Goal: Task Accomplishment & Management: Use online tool/utility

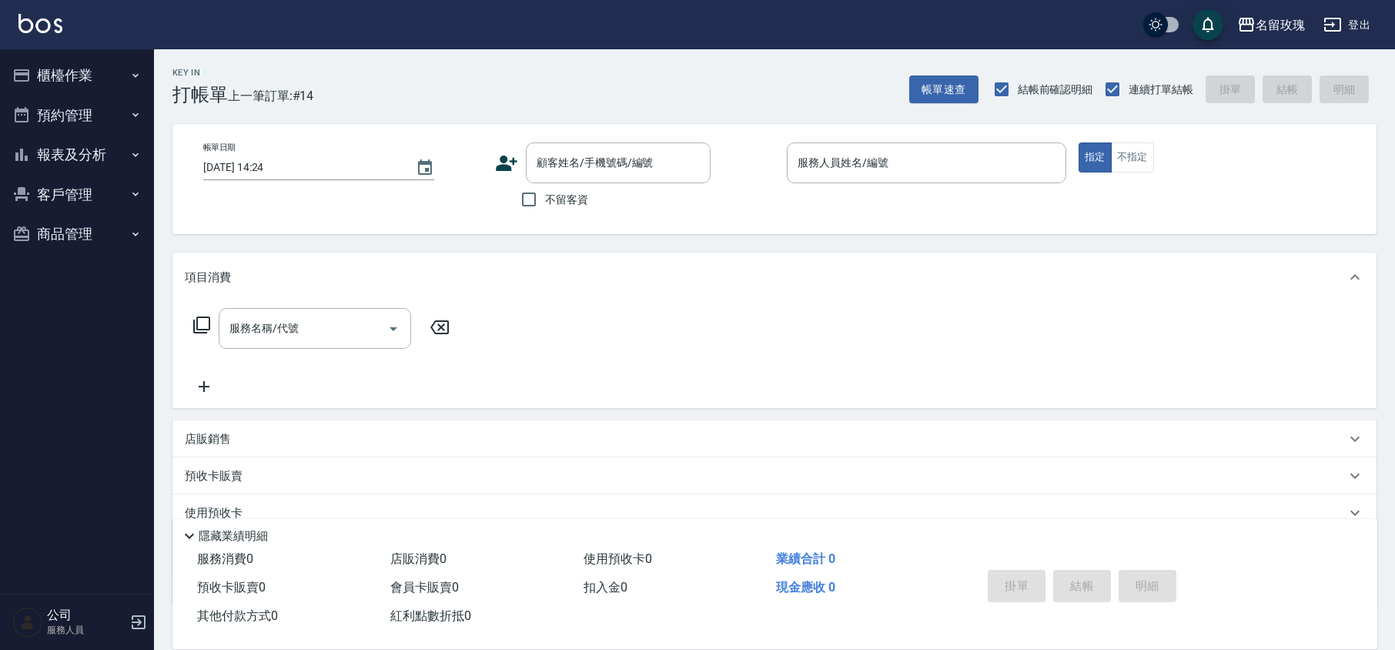
click at [112, 145] on button "報表及分析" at bounding box center [77, 155] width 142 height 40
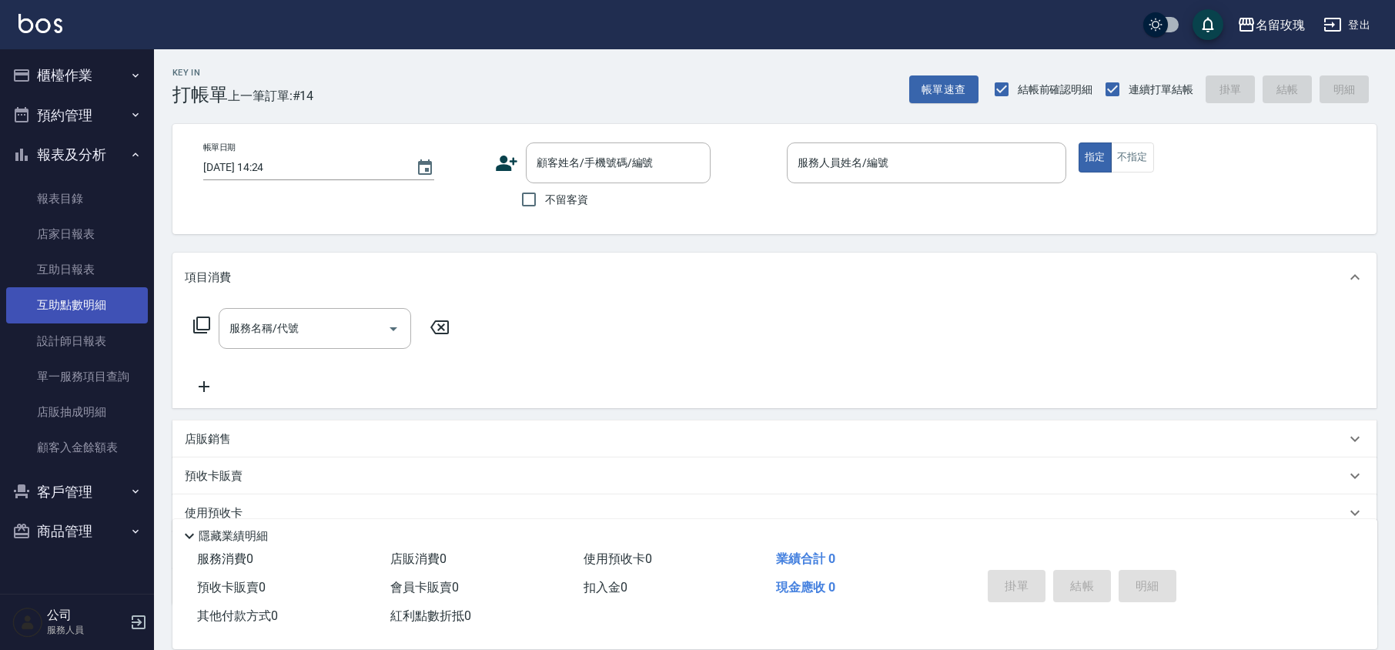
click at [72, 299] on link "互助點數明細" at bounding box center [77, 304] width 142 height 35
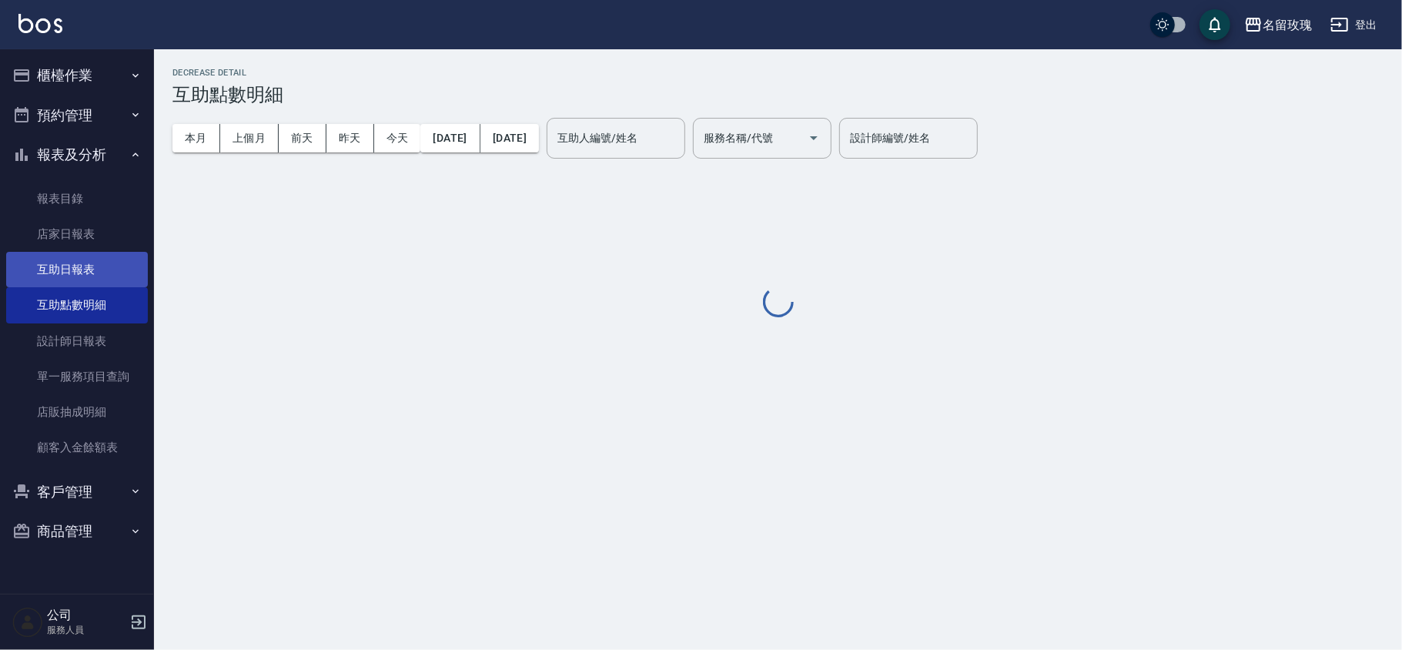
click at [87, 263] on link "互助日報表" at bounding box center [77, 269] width 142 height 35
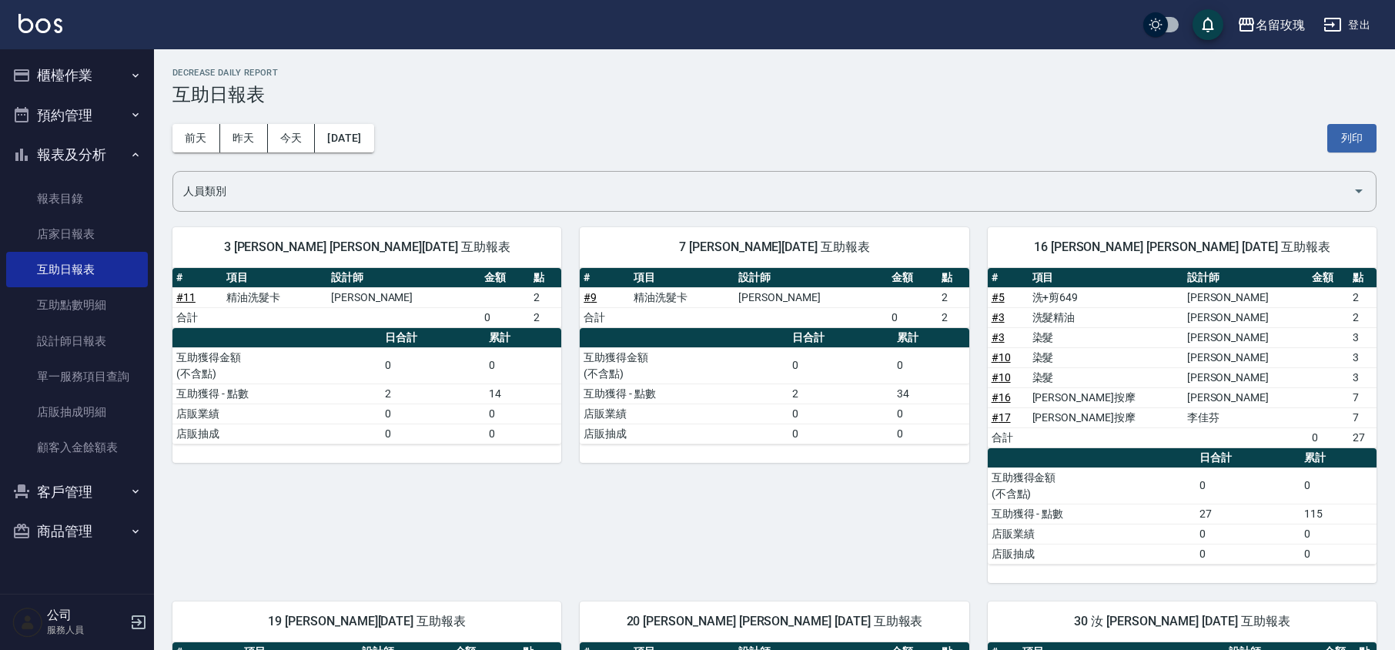
click at [553, 129] on div "[DATE] [DATE] [DATE] [DATE] 列印" at bounding box center [774, 137] width 1204 height 65
click at [78, 137] on button "報表及分析" at bounding box center [77, 155] width 142 height 40
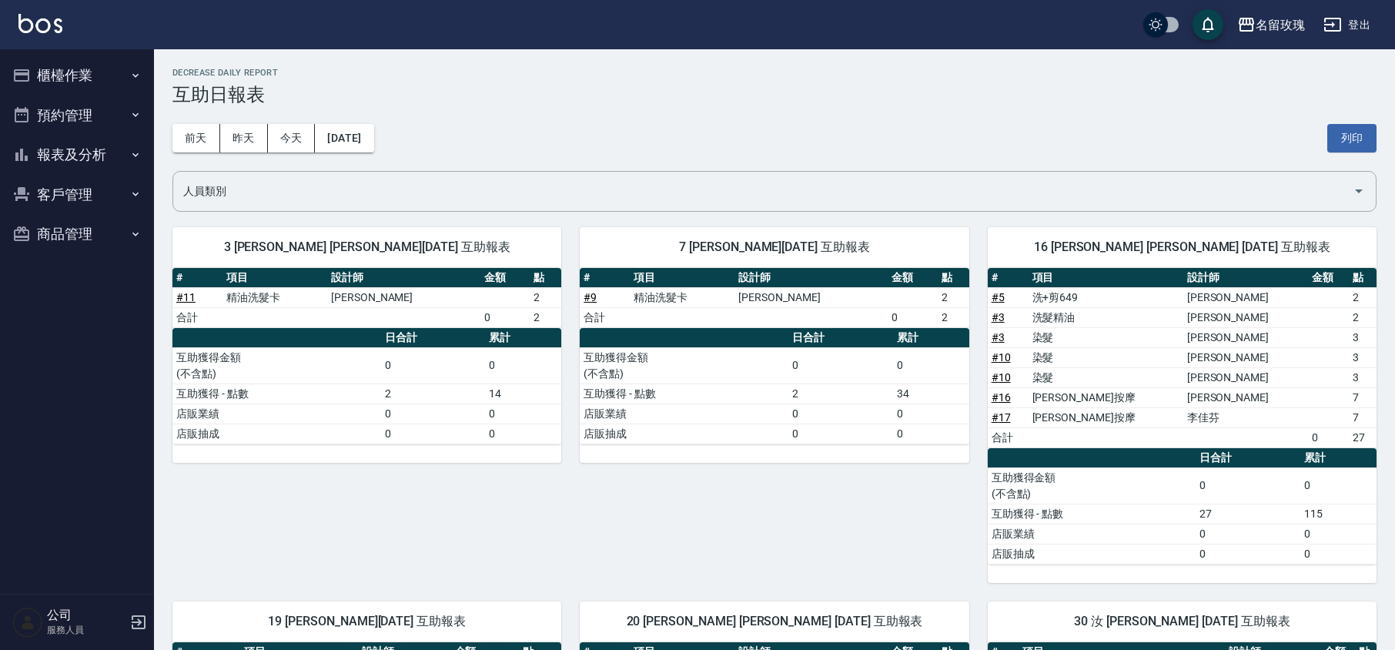
click at [87, 50] on ul "櫃檯作業 打帳單 帳單列表 現金收支登錄 材料自購登錄 每日結帳 排班表 現場電腦打卡 預約管理 預約管理 單日預約紀錄 單週預約紀錄 報表及分析 報表目錄 …" at bounding box center [77, 154] width 142 height 211
click at [81, 74] on button "櫃檯作業" at bounding box center [77, 75] width 142 height 40
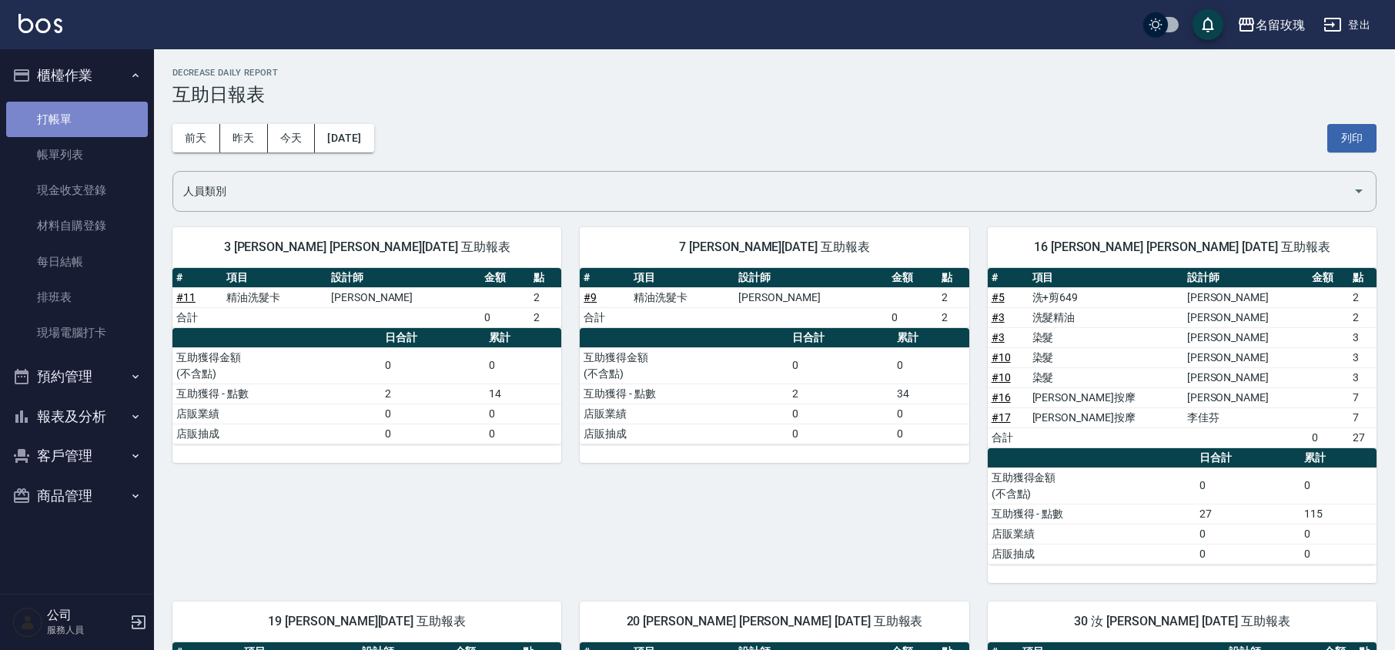
click at [52, 126] on link "打帳單" at bounding box center [77, 119] width 142 height 35
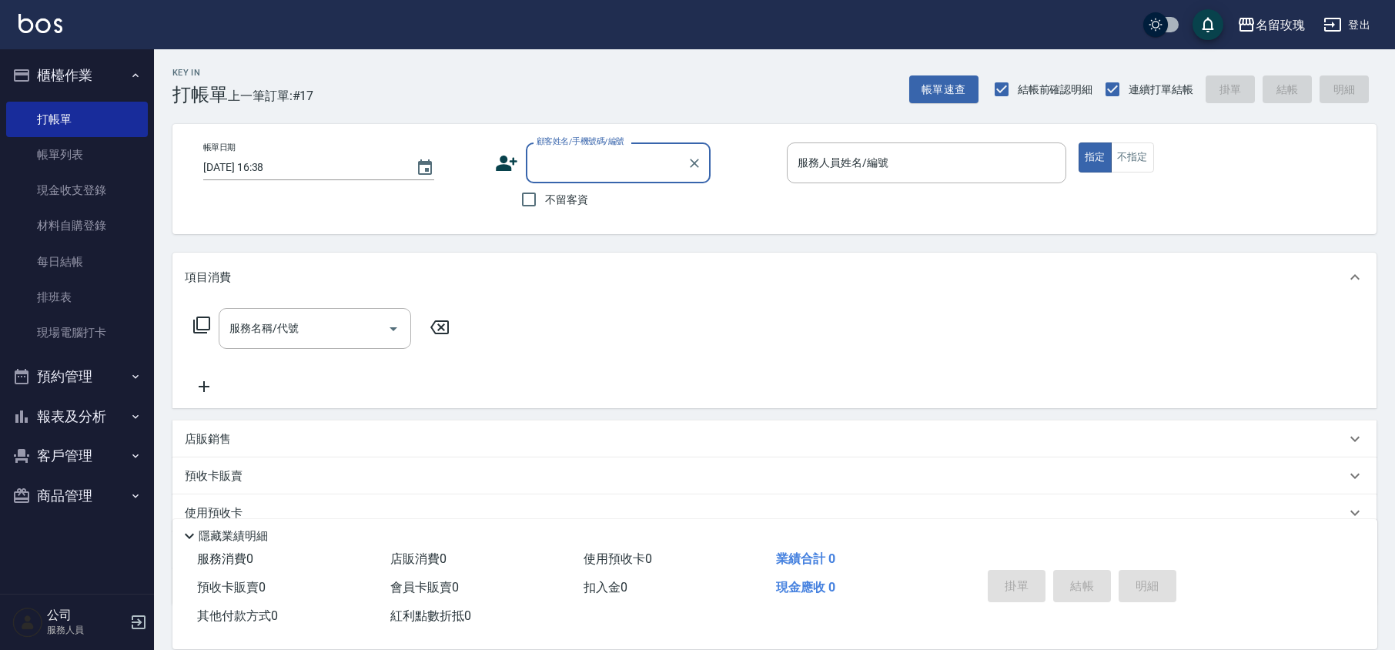
click at [579, 169] on input "顧客姓名/手機號碼/編號" at bounding box center [607, 162] width 148 height 27
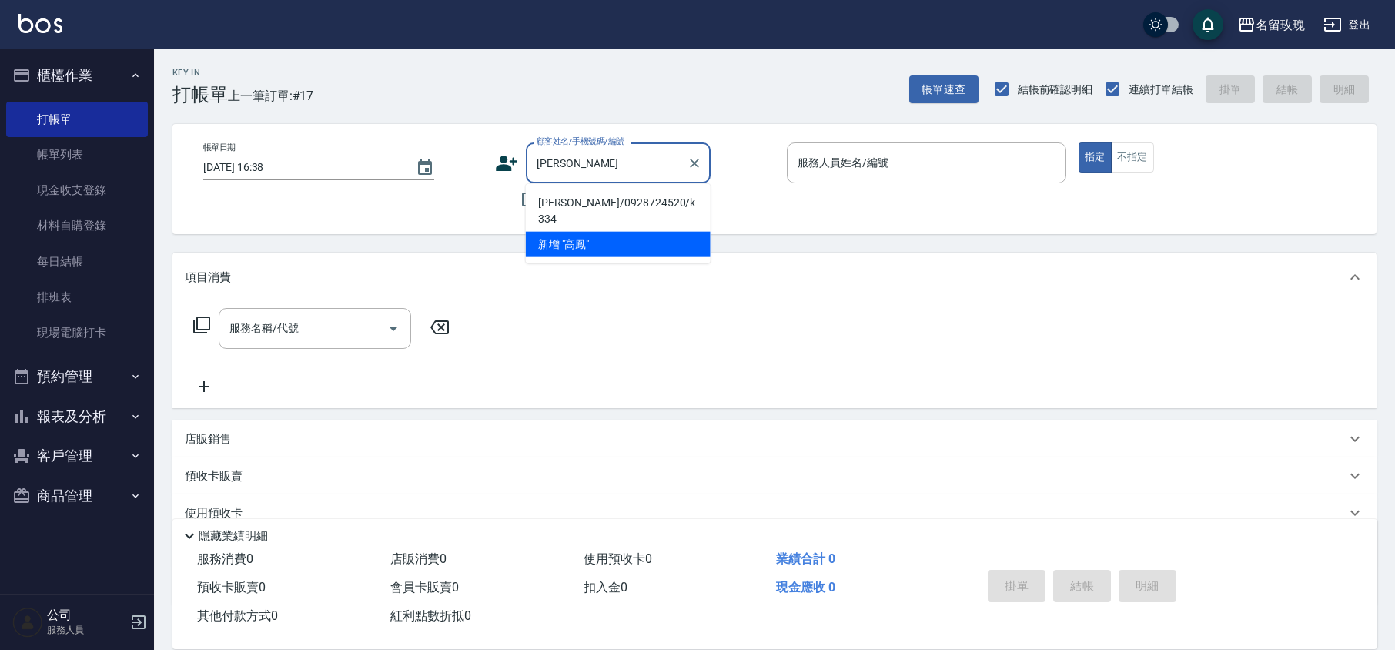
click at [565, 200] on li "[PERSON_NAME]/0928724520/k-334" at bounding box center [618, 211] width 185 height 42
type input "[PERSON_NAME]/0928724520/k-334"
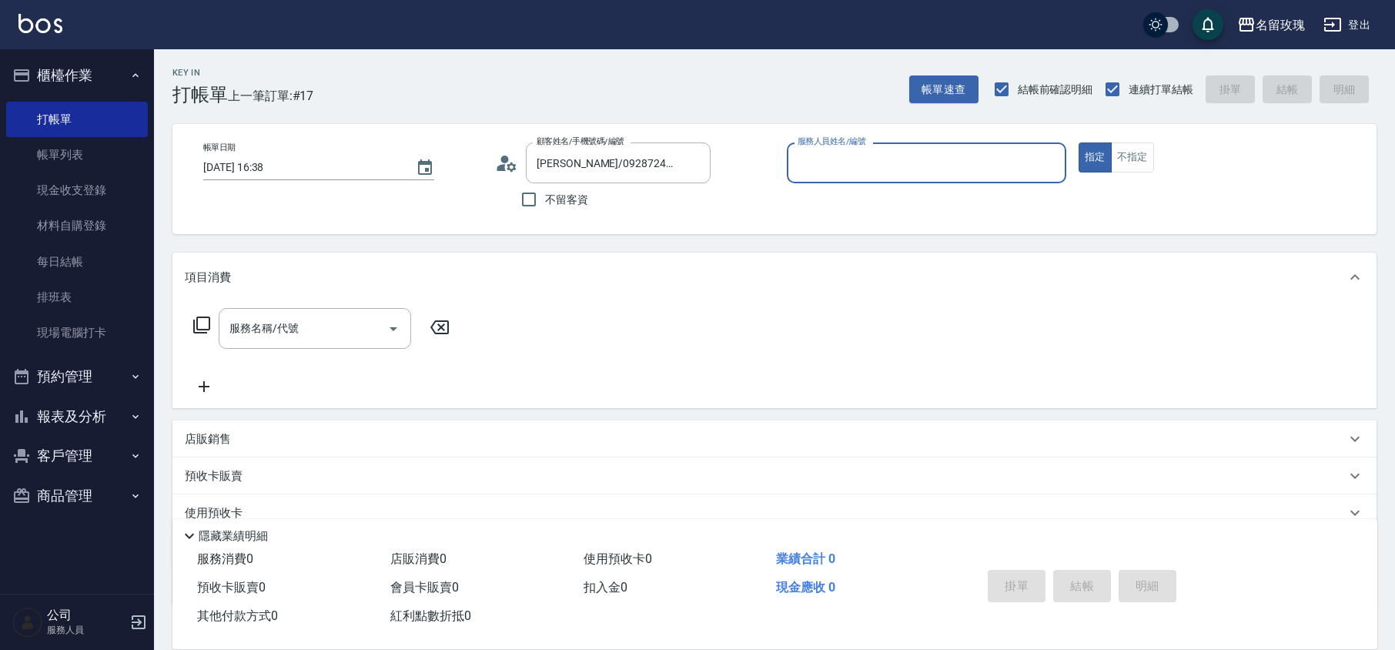
type input "[PERSON_NAME]-5"
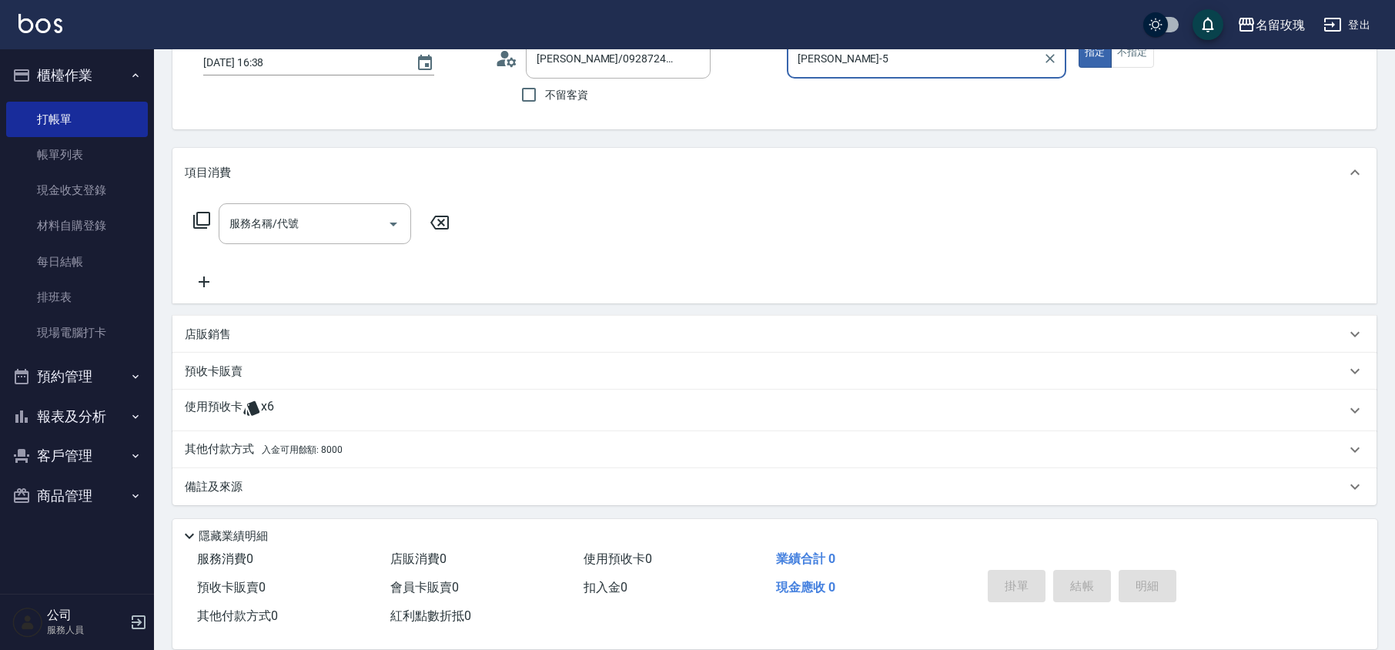
click at [239, 414] on p "使用預收卡" at bounding box center [214, 410] width 58 height 23
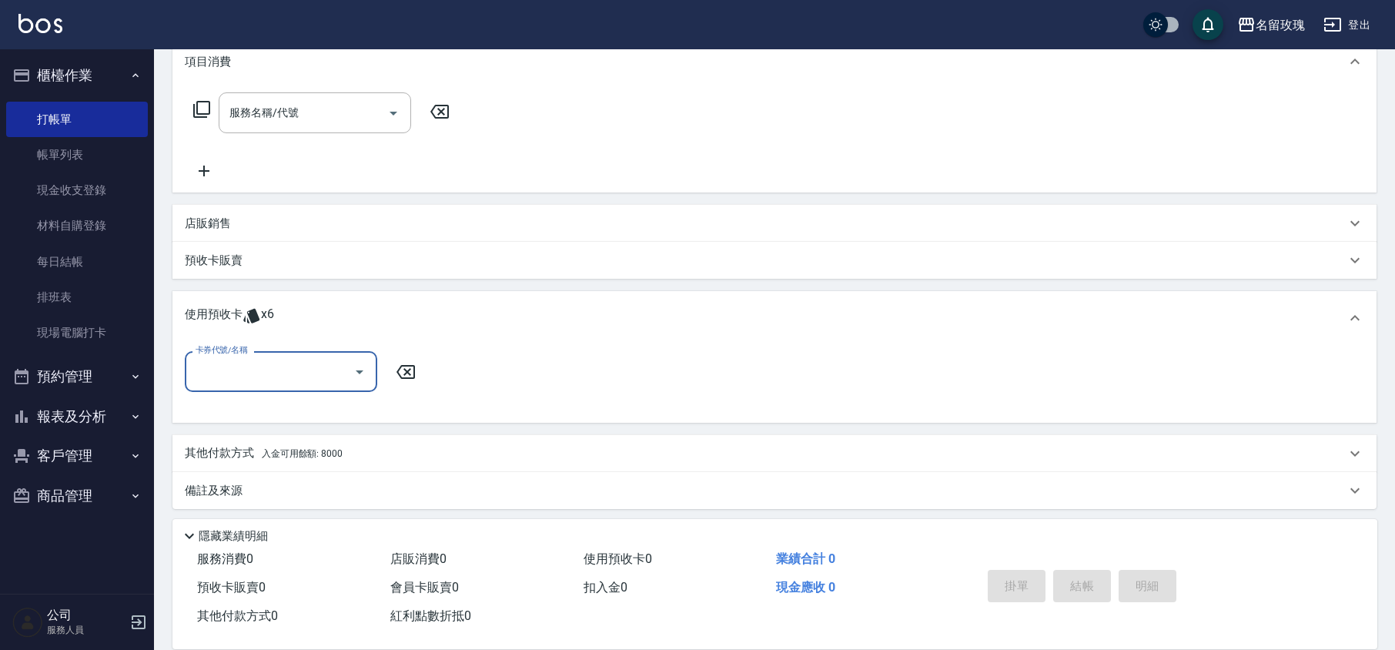
scroll to position [219, 0]
click at [347, 370] on button "Open" at bounding box center [359, 368] width 25 height 25
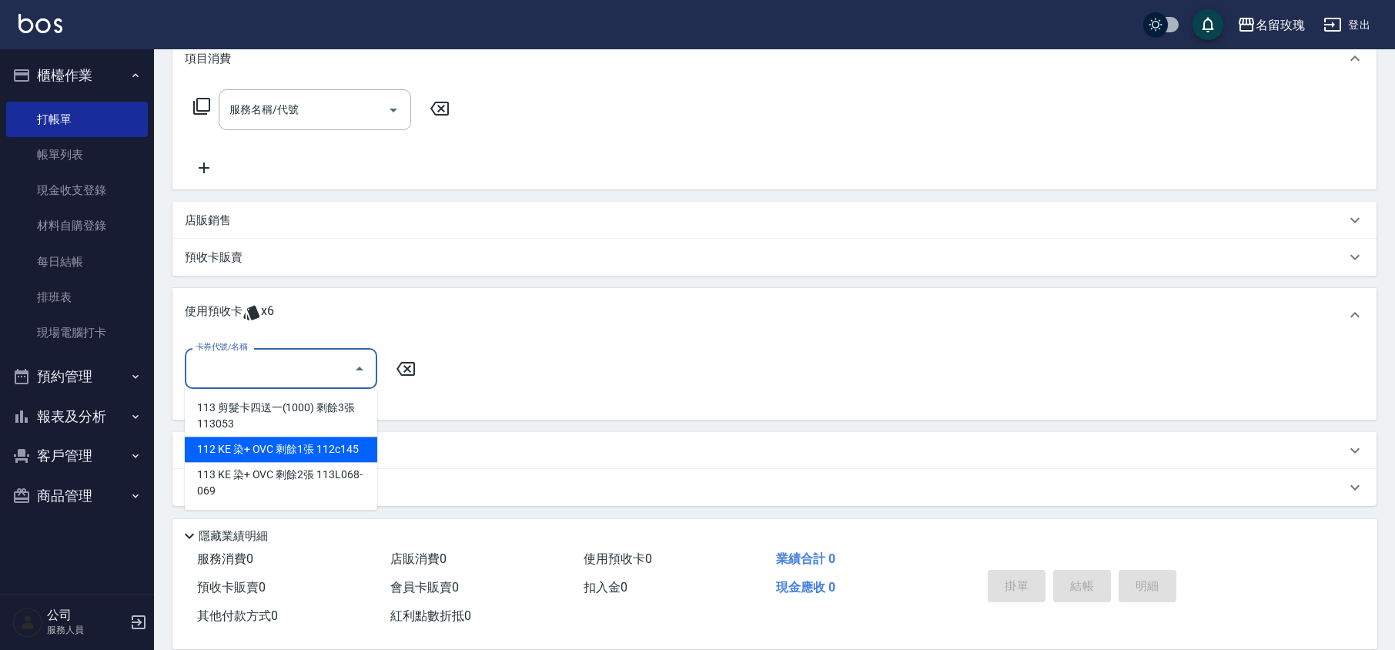
click at [318, 454] on div "112 KE 染+ OVC 剩餘1張 112c145" at bounding box center [281, 448] width 192 height 25
type input "112 KE 染+ OVC 112c145"
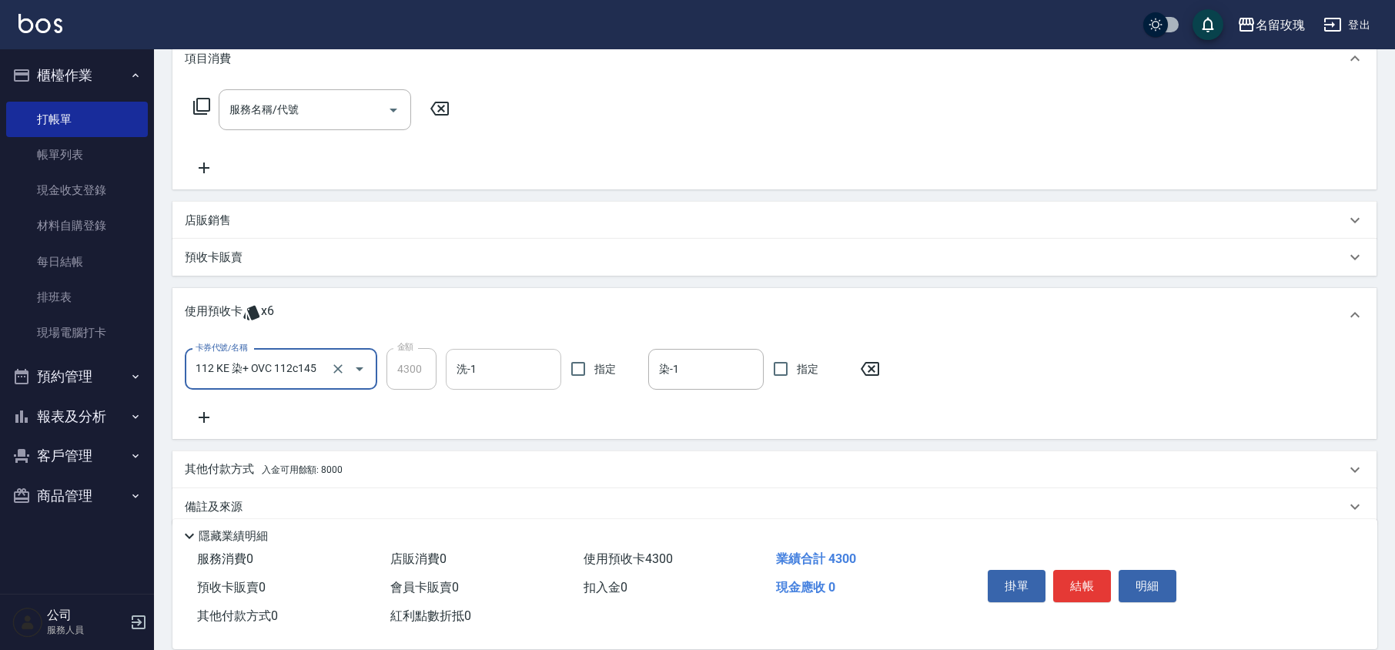
click at [522, 366] on input "洗-1" at bounding box center [504, 369] width 102 height 27
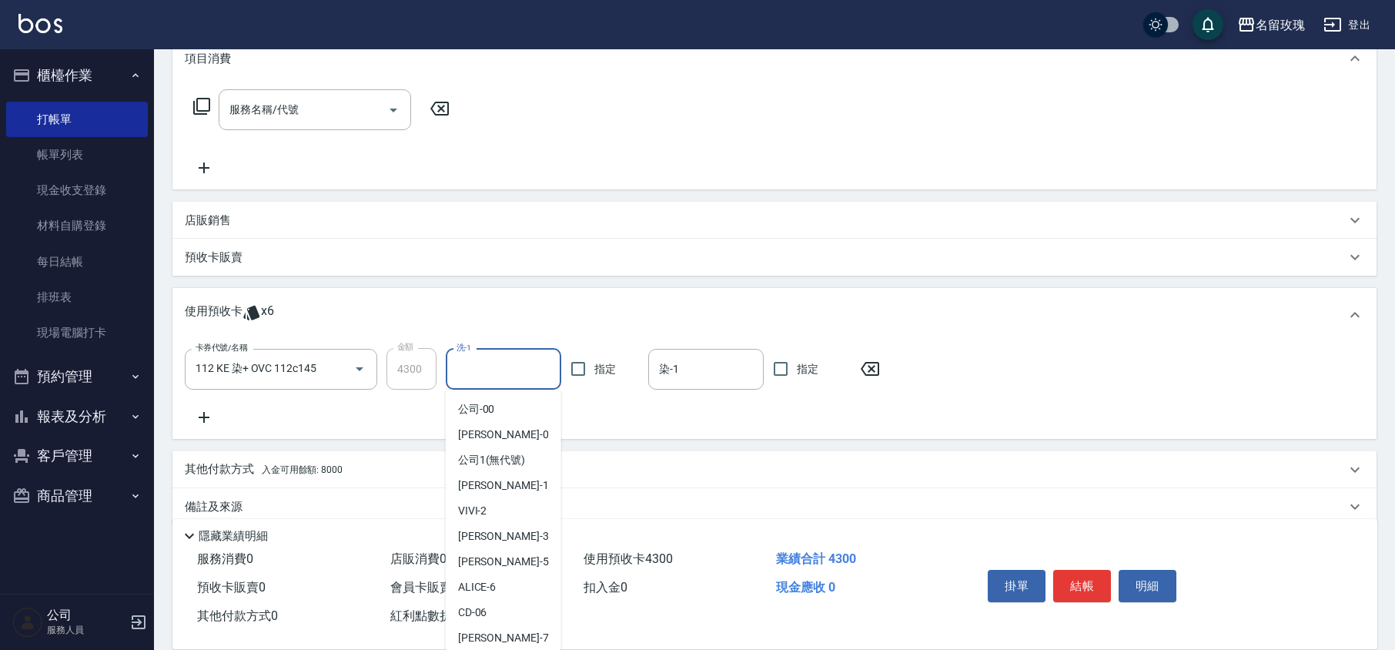
scroll to position [286, 0]
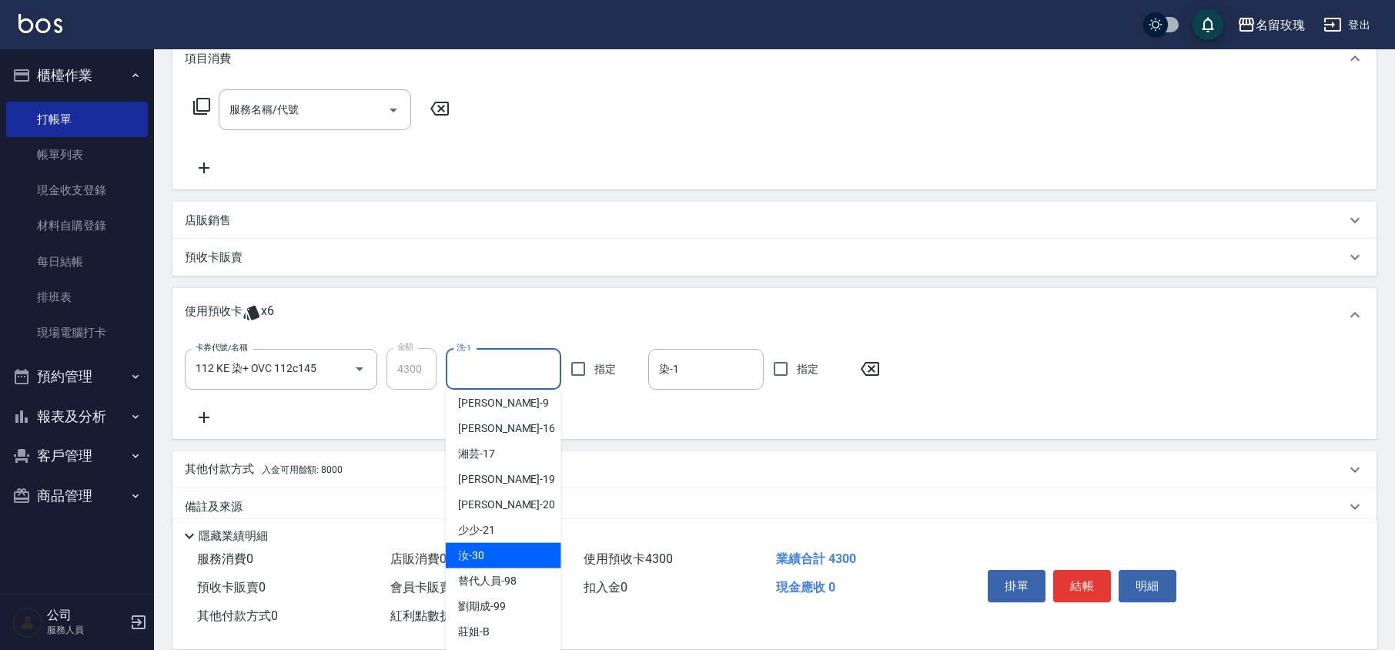
click at [493, 557] on div "汝 -30" at bounding box center [503, 555] width 115 height 25
type input "汝-30"
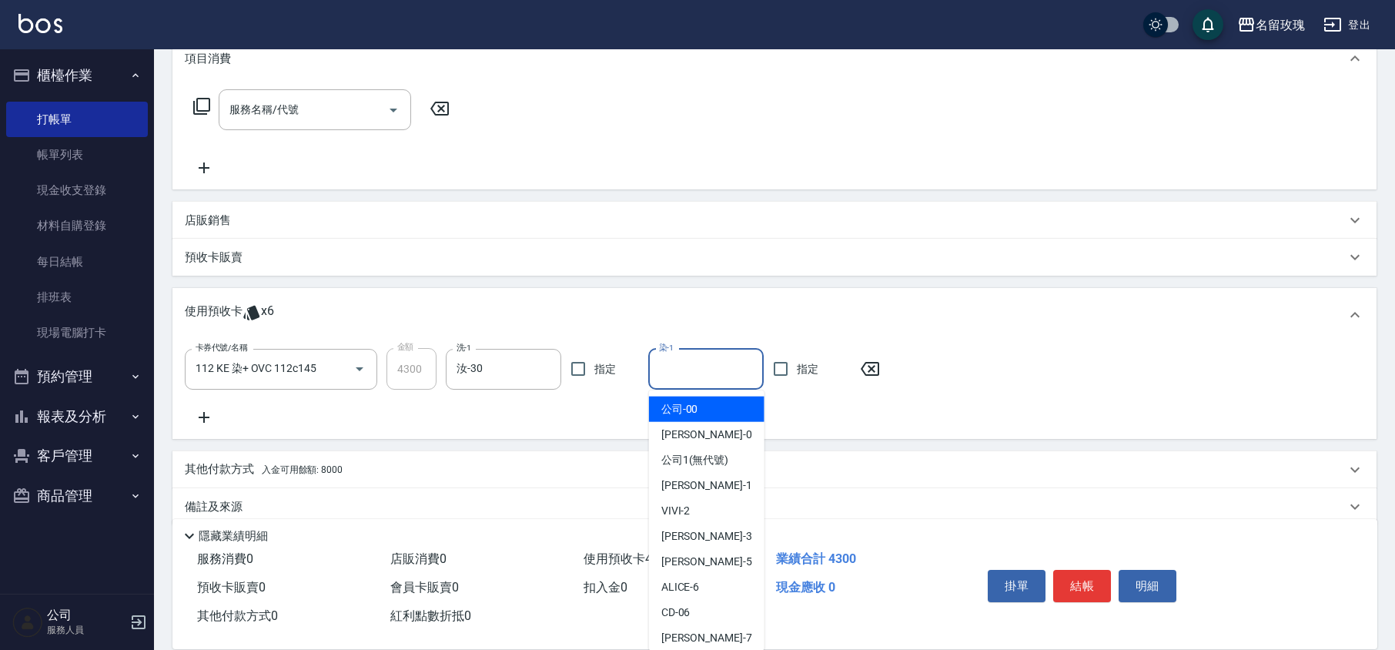
click at [721, 377] on input "染-1" at bounding box center [706, 369] width 102 height 27
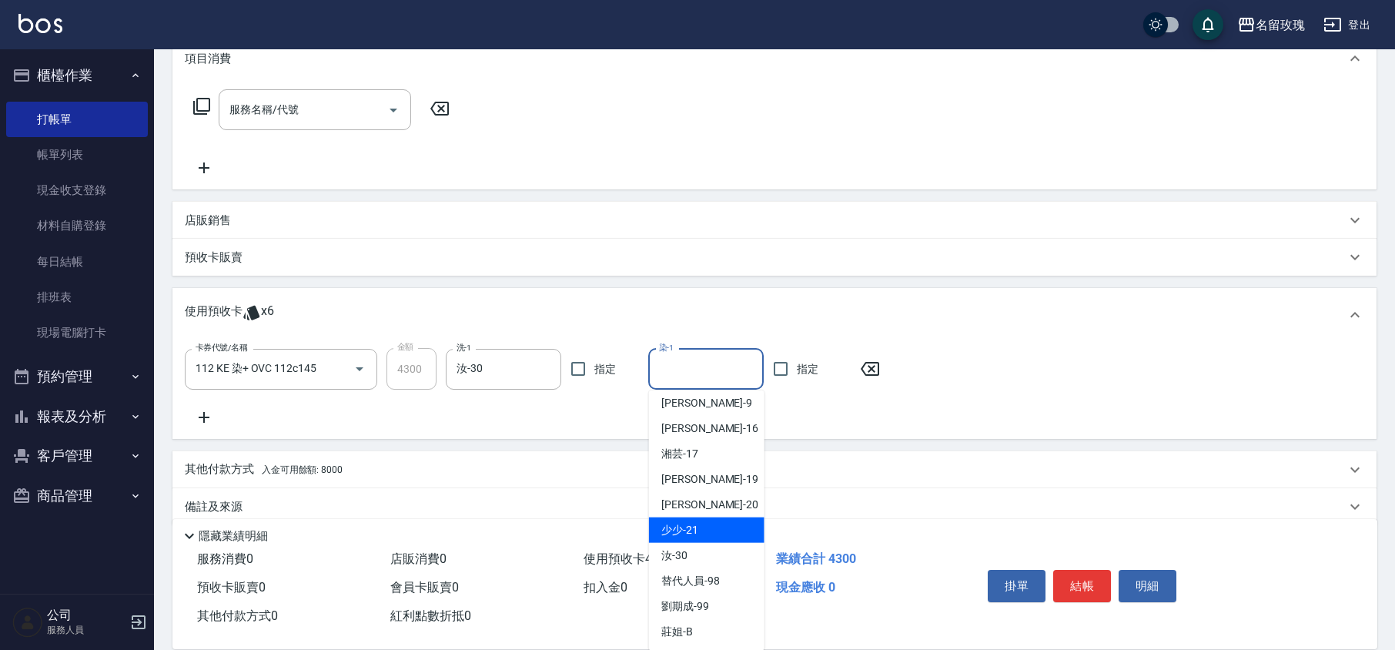
click at [685, 547] on span "汝 -30" at bounding box center [674, 555] width 26 height 16
type input "汝-30"
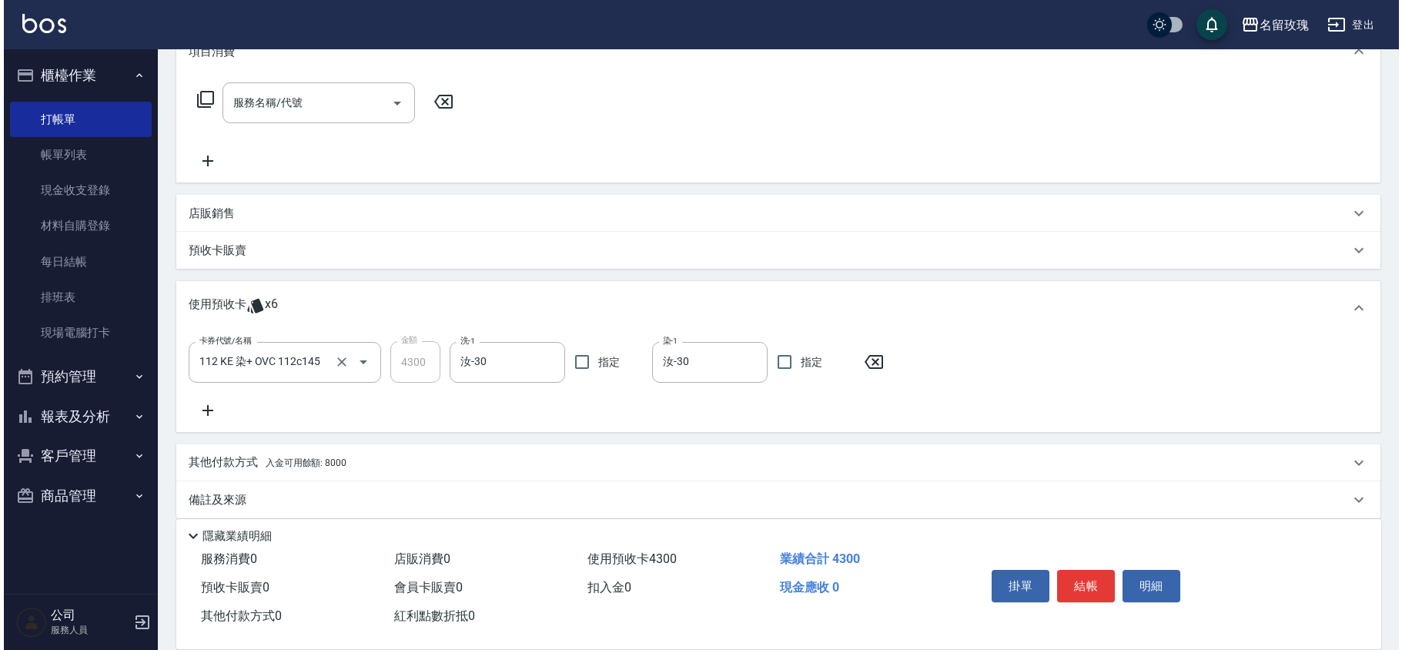
scroll to position [239, 0]
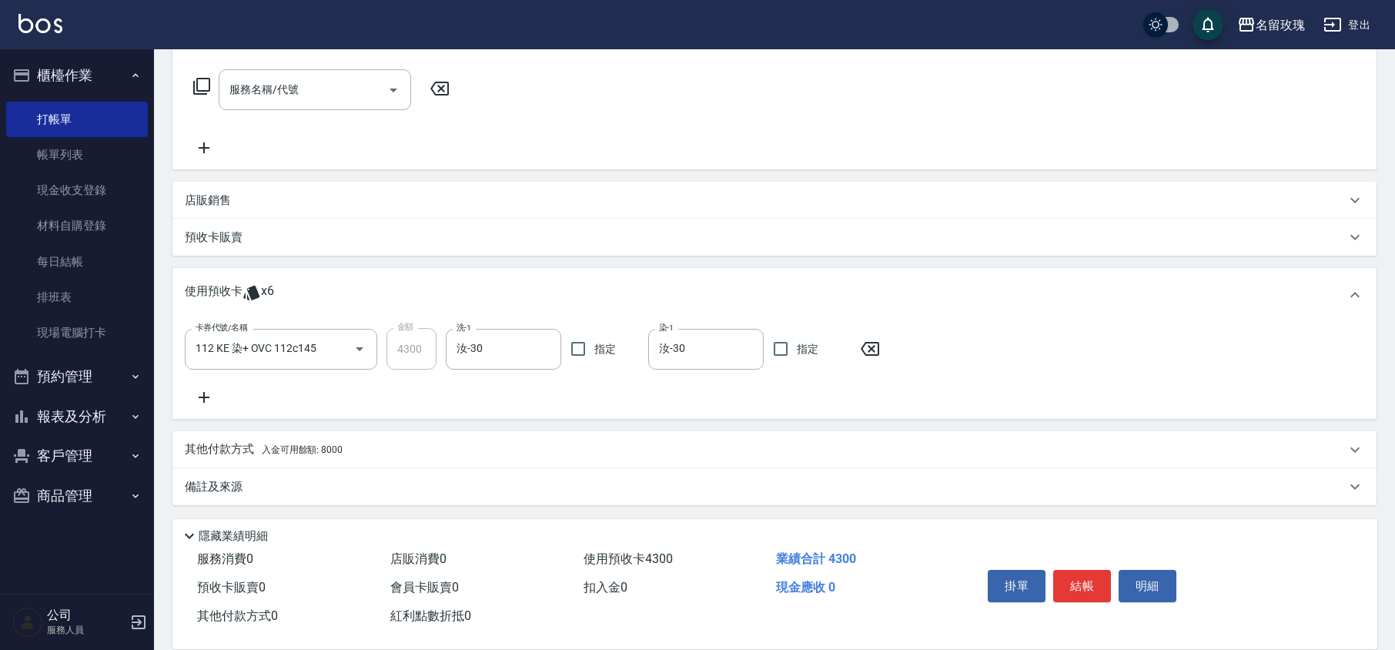
click at [205, 83] on icon at bounding box center [201, 86] width 18 height 18
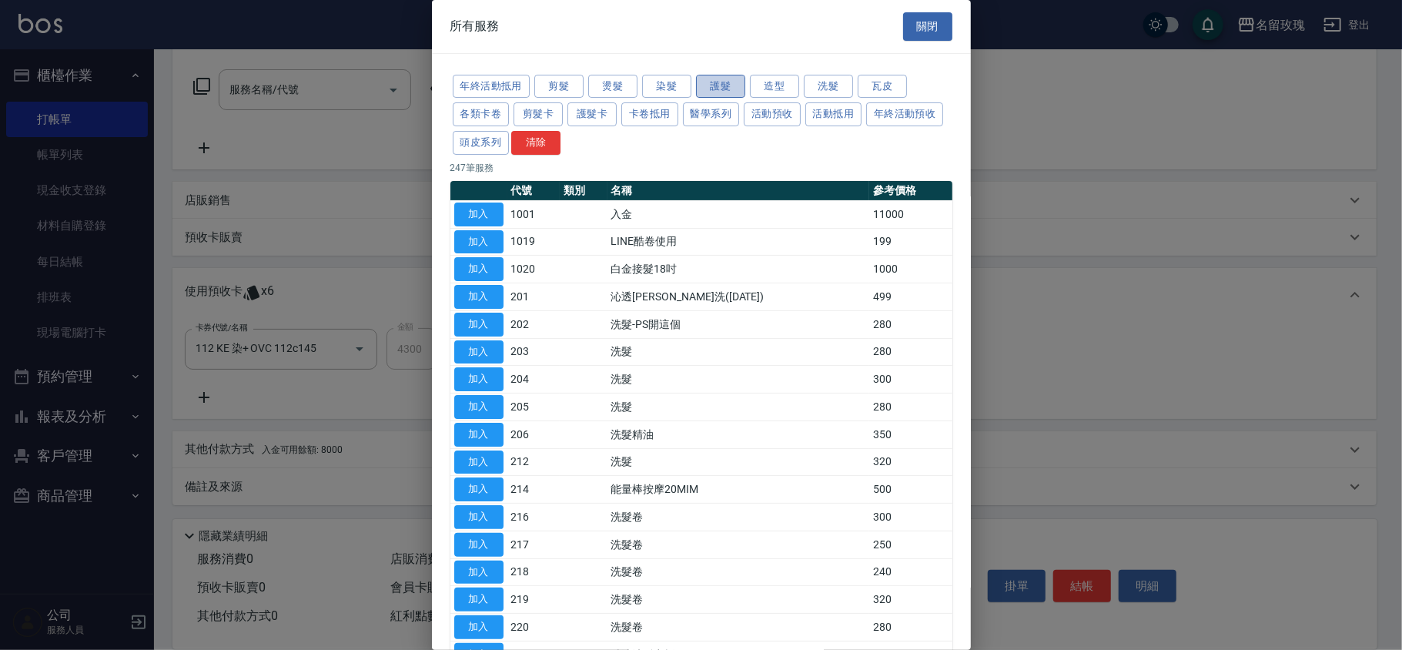
click at [718, 75] on button "護髮" at bounding box center [720, 87] width 49 height 24
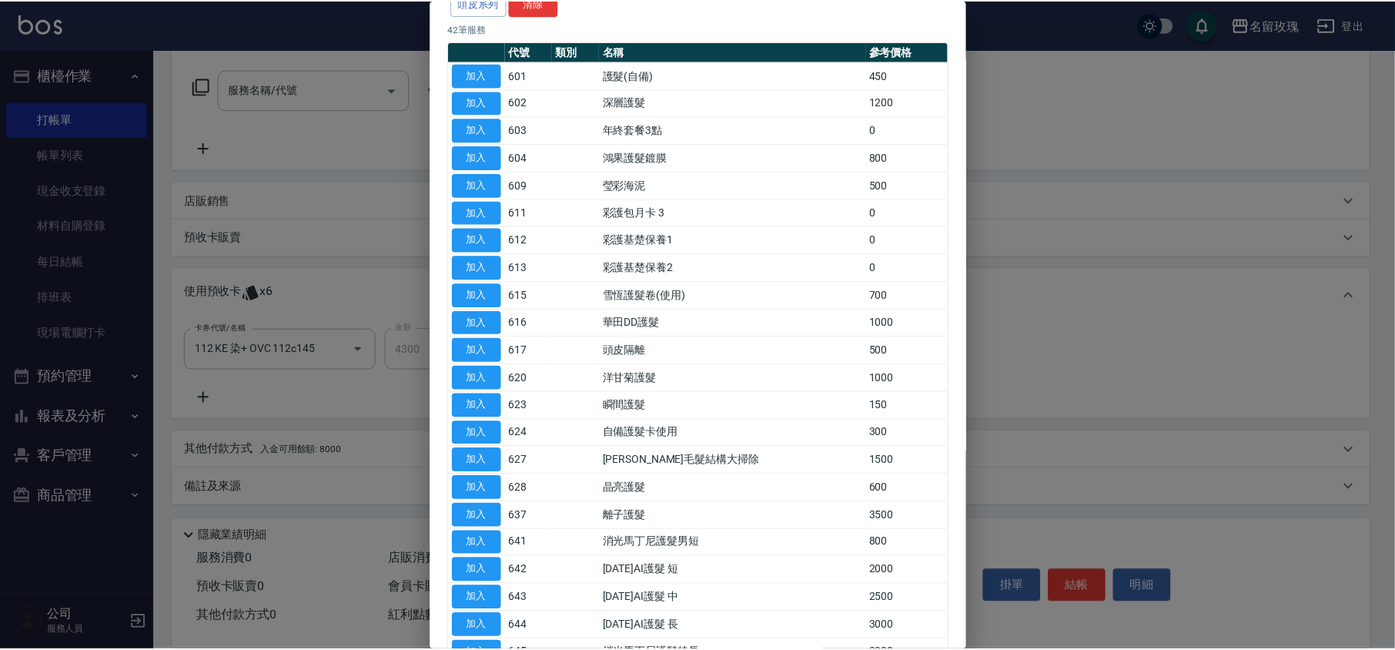
scroll to position [0, 0]
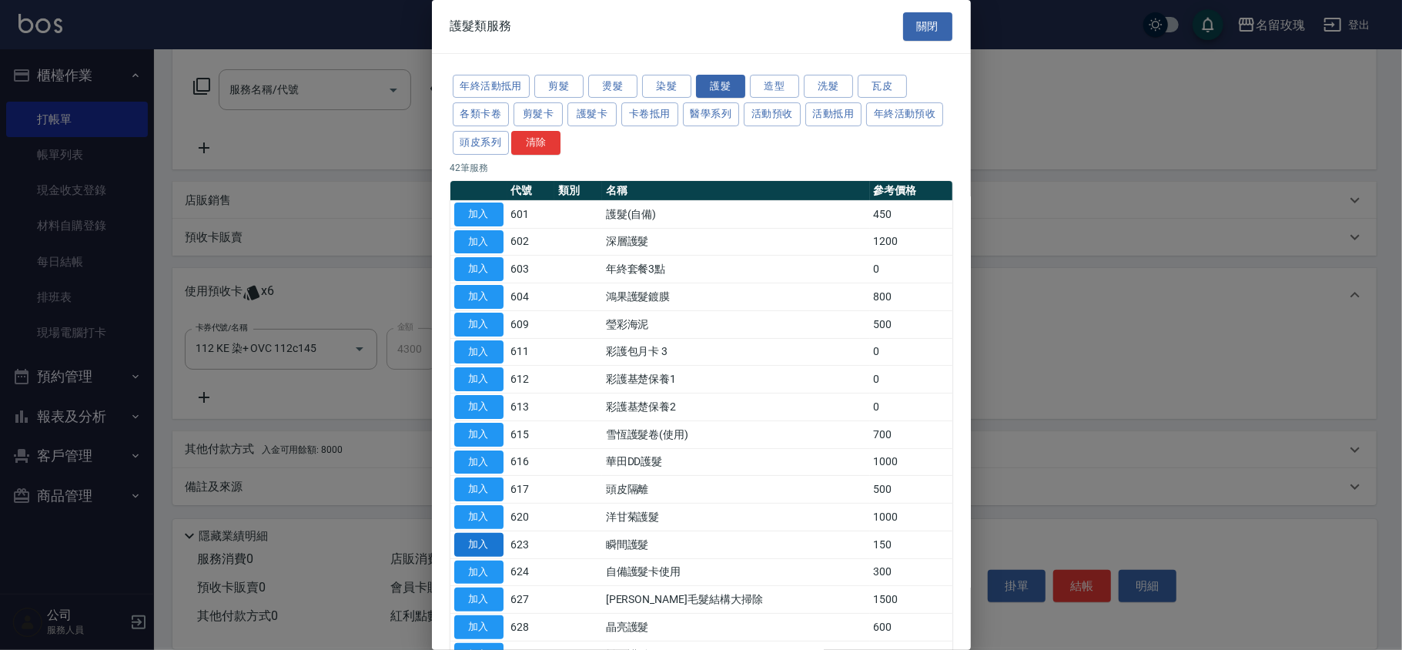
click at [466, 551] on button "加入" at bounding box center [478, 545] width 49 height 24
type input "瞬間護髮(623)"
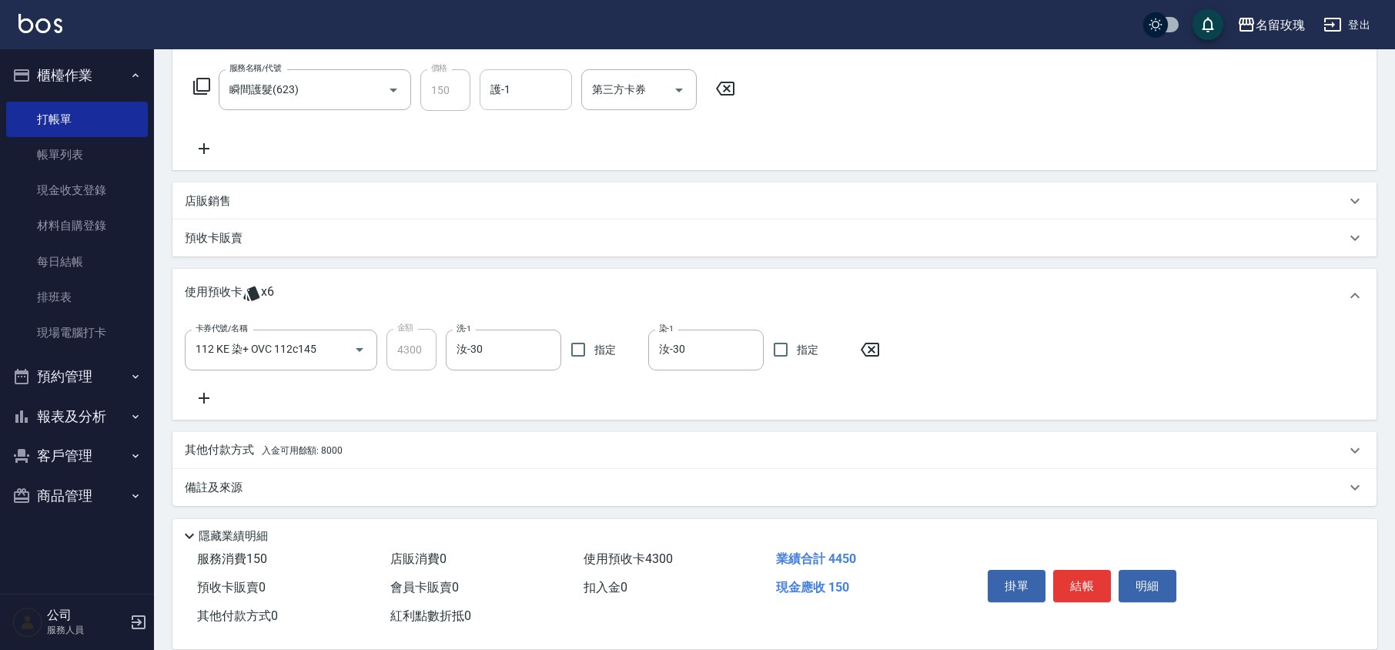
click at [522, 102] on div "護-1" at bounding box center [525, 89] width 92 height 41
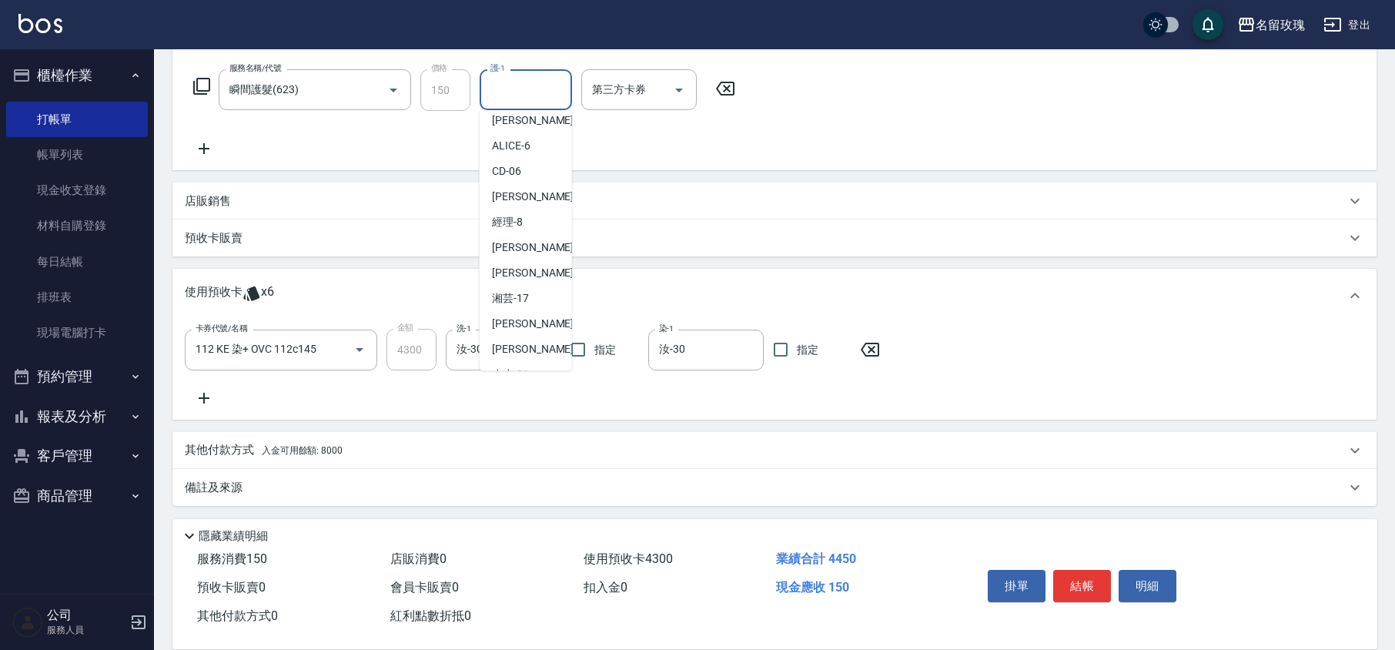
scroll to position [302, 0]
click at [536, 272] on div "汝 -30" at bounding box center [525, 274] width 92 height 25
type input "汝-30"
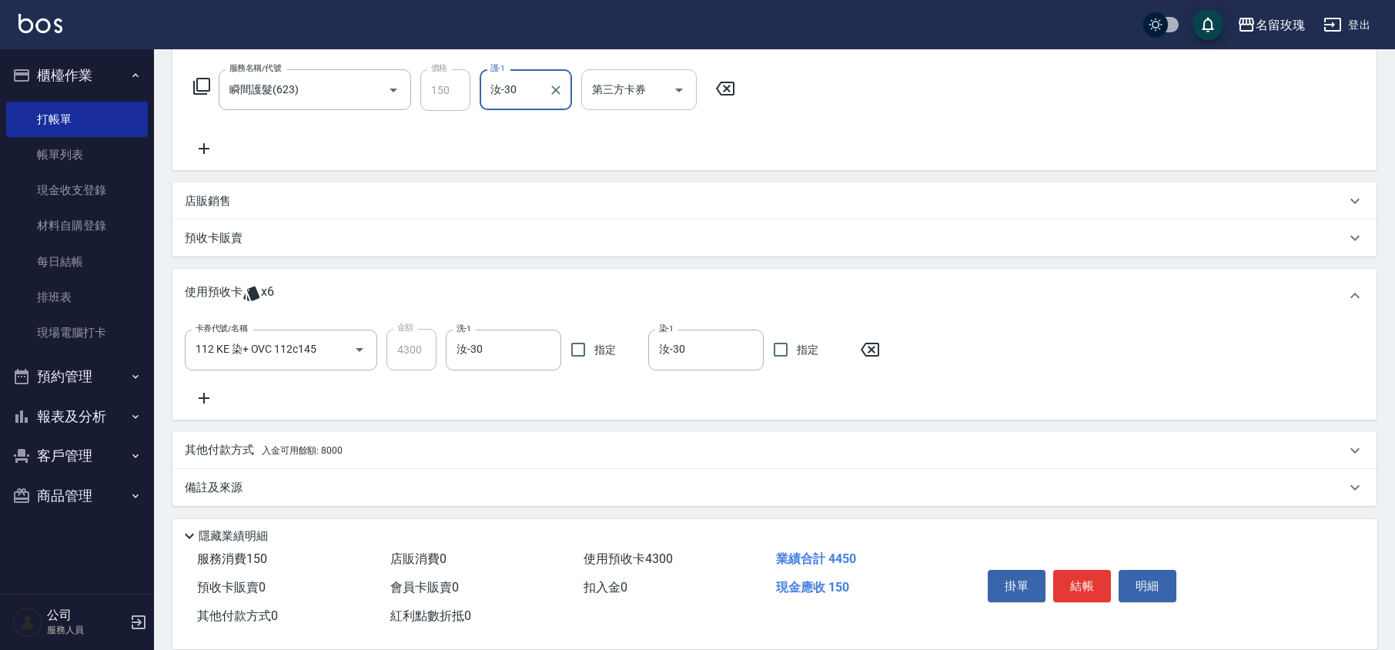
click at [680, 89] on icon "Open" at bounding box center [679, 91] width 8 height 4
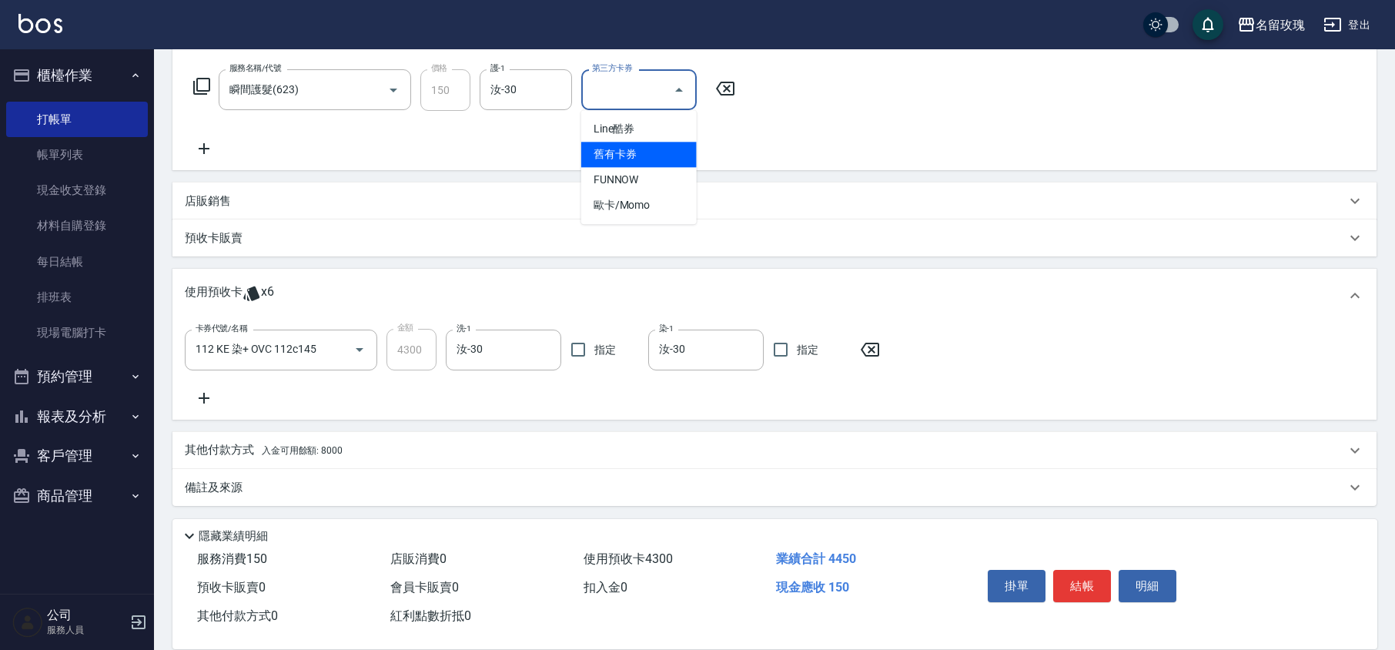
click at [657, 142] on span "舊有卡券" at bounding box center [638, 154] width 115 height 25
type input "舊有卡券"
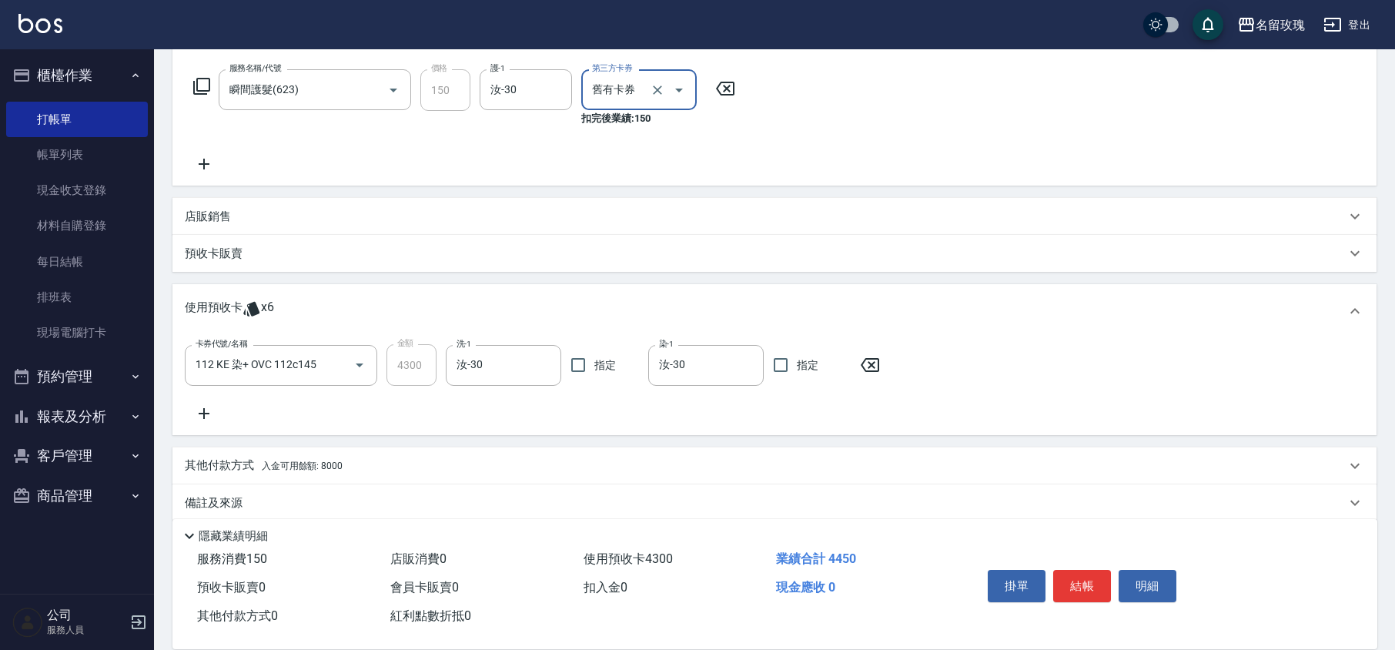
click at [657, 160] on div "服務名稱/代號 瞬間護髮(623) 服務名稱/代號 價格 150 價格 護-1 汝-30 護-1 第三方卡券 舊有卡券 第三方卡券 扣完後業績: 150" at bounding box center [465, 121] width 560 height 104
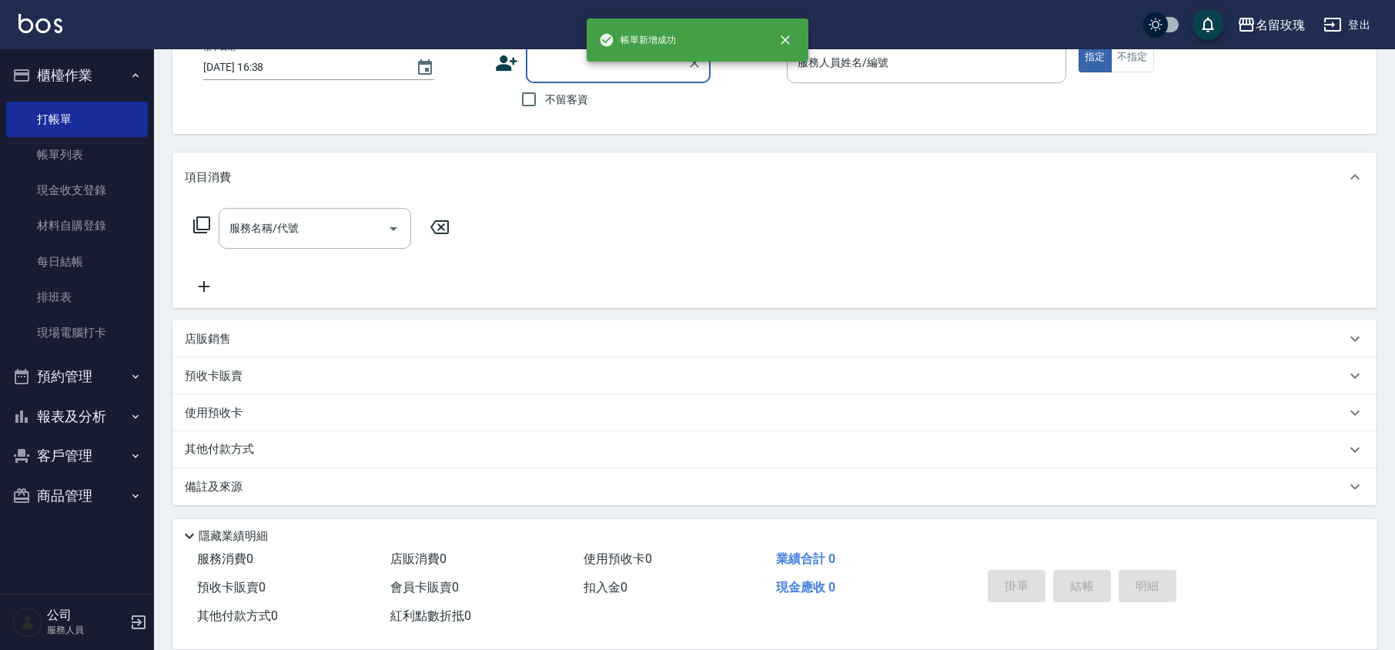
scroll to position [0, 0]
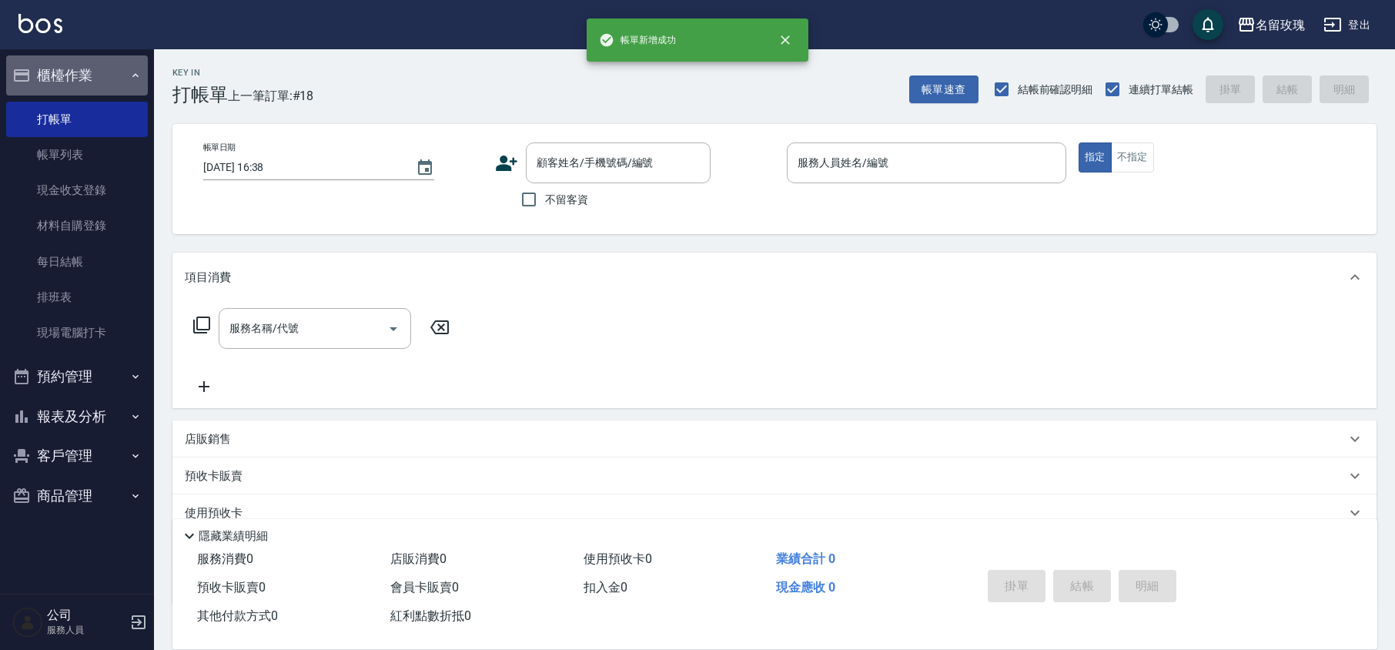
click at [60, 78] on button "櫃檯作業" at bounding box center [77, 75] width 142 height 40
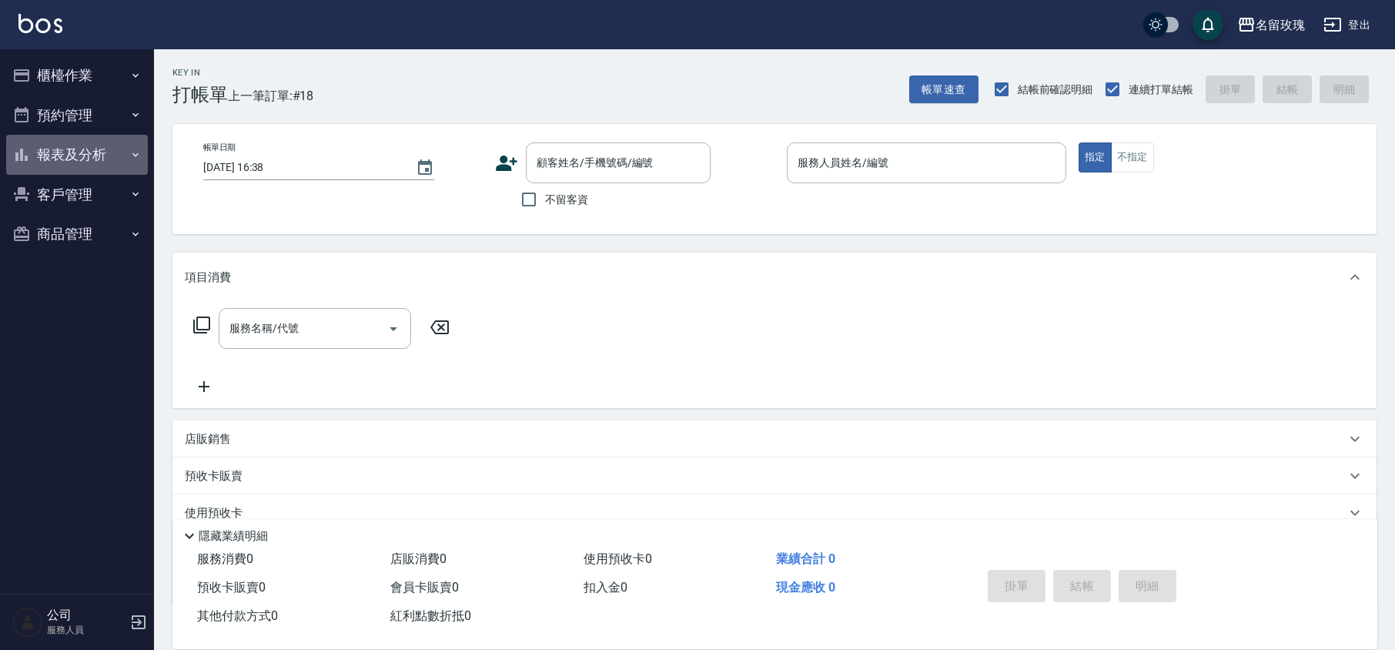
click at [74, 139] on button "報表及分析" at bounding box center [77, 155] width 142 height 40
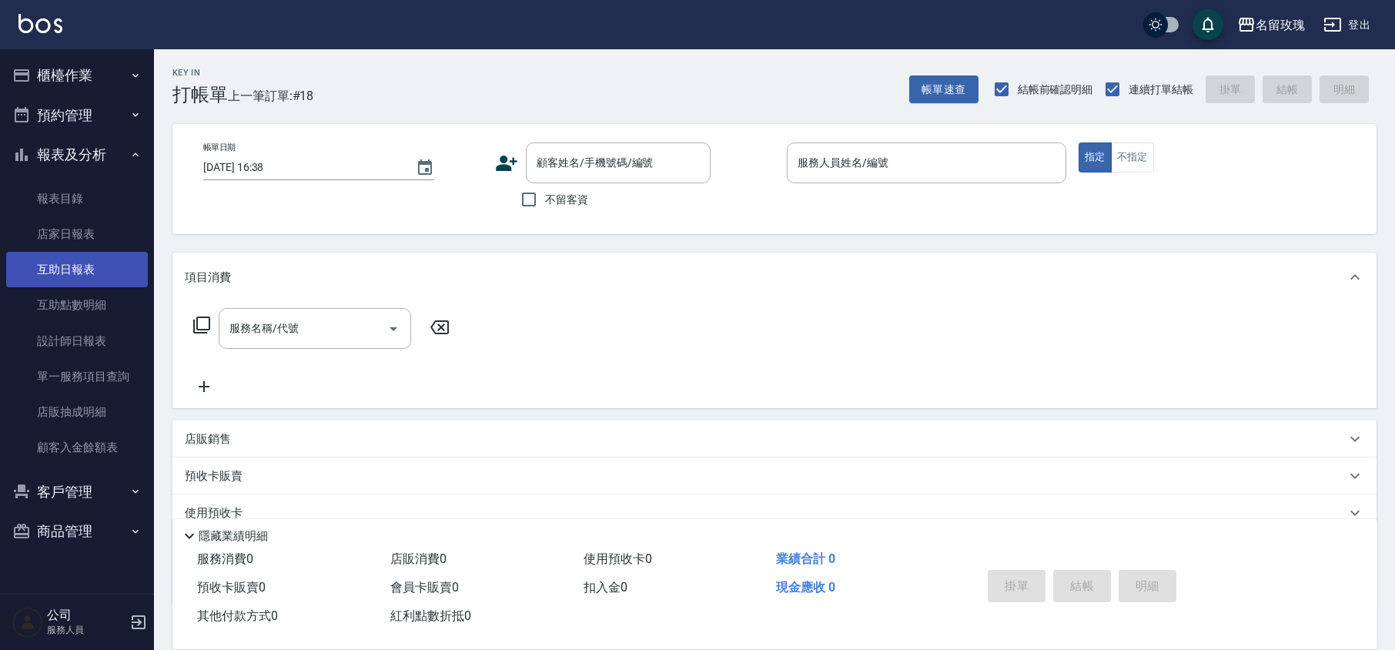
click at [63, 284] on link "互助日報表" at bounding box center [77, 269] width 142 height 35
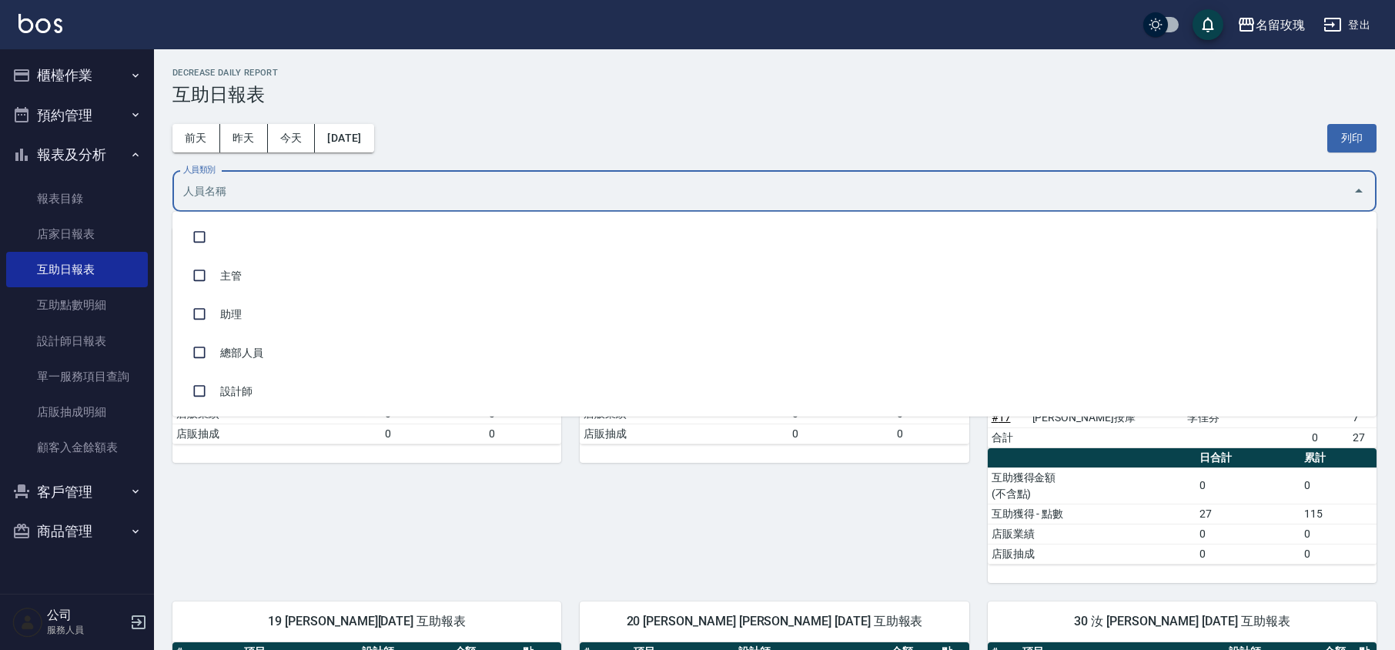
click at [687, 202] on input "人員類別" at bounding box center [762, 191] width 1167 height 27
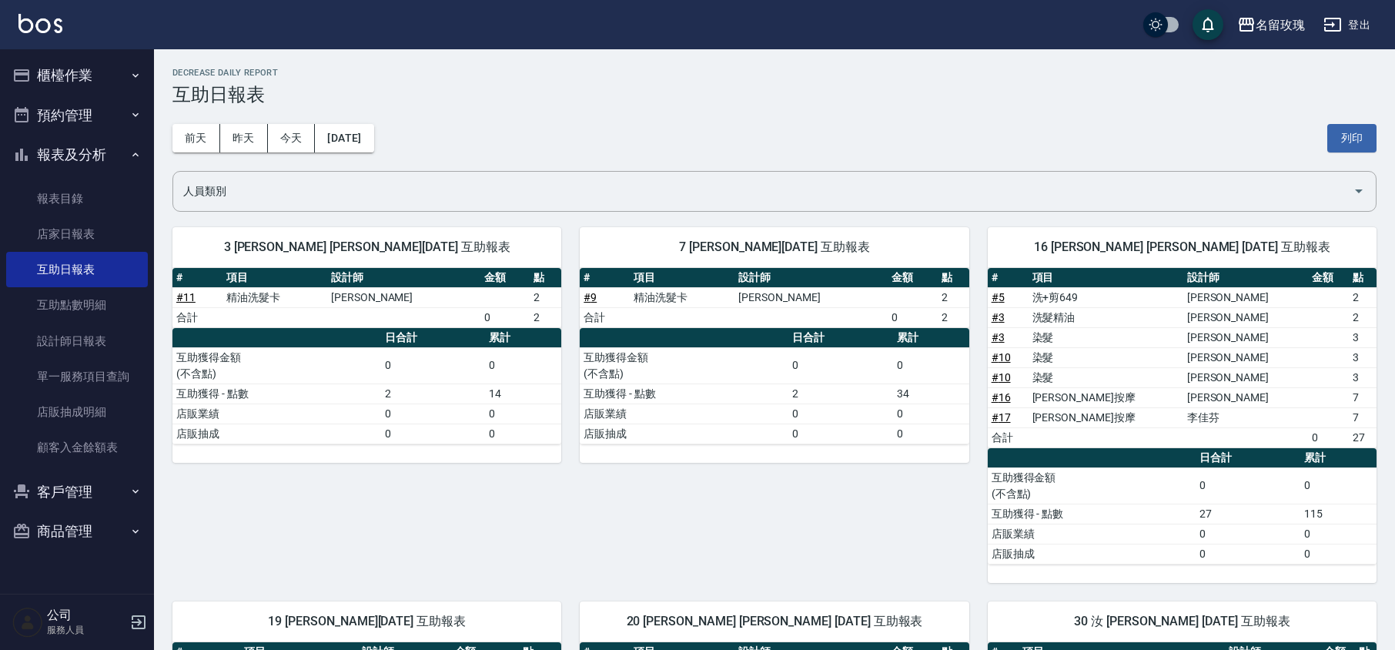
click at [749, 102] on div "名留玫瑰 [DATE] 互助日報表 列印時間： [DATE][PHONE_NUMBER]:38 Decrease Daily Report 互助日報表 [DA…" at bounding box center [774, 552] width 1241 height 1006
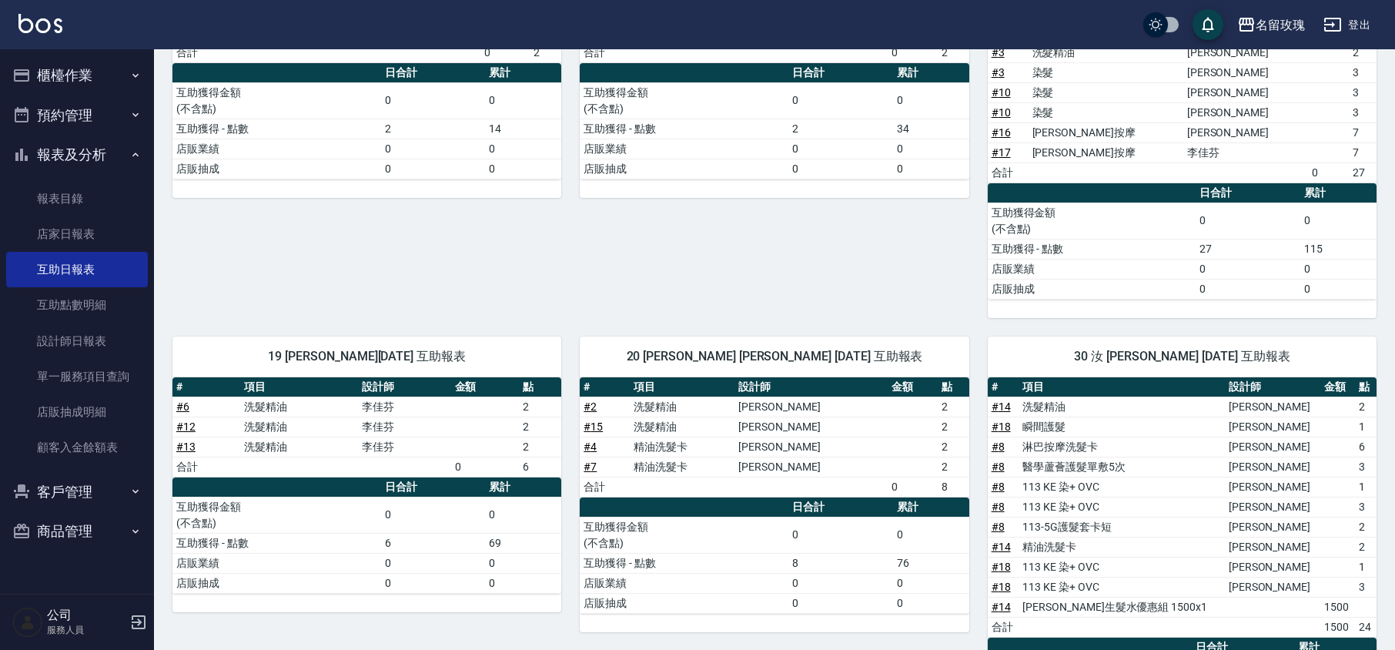
scroll to position [413, 0]
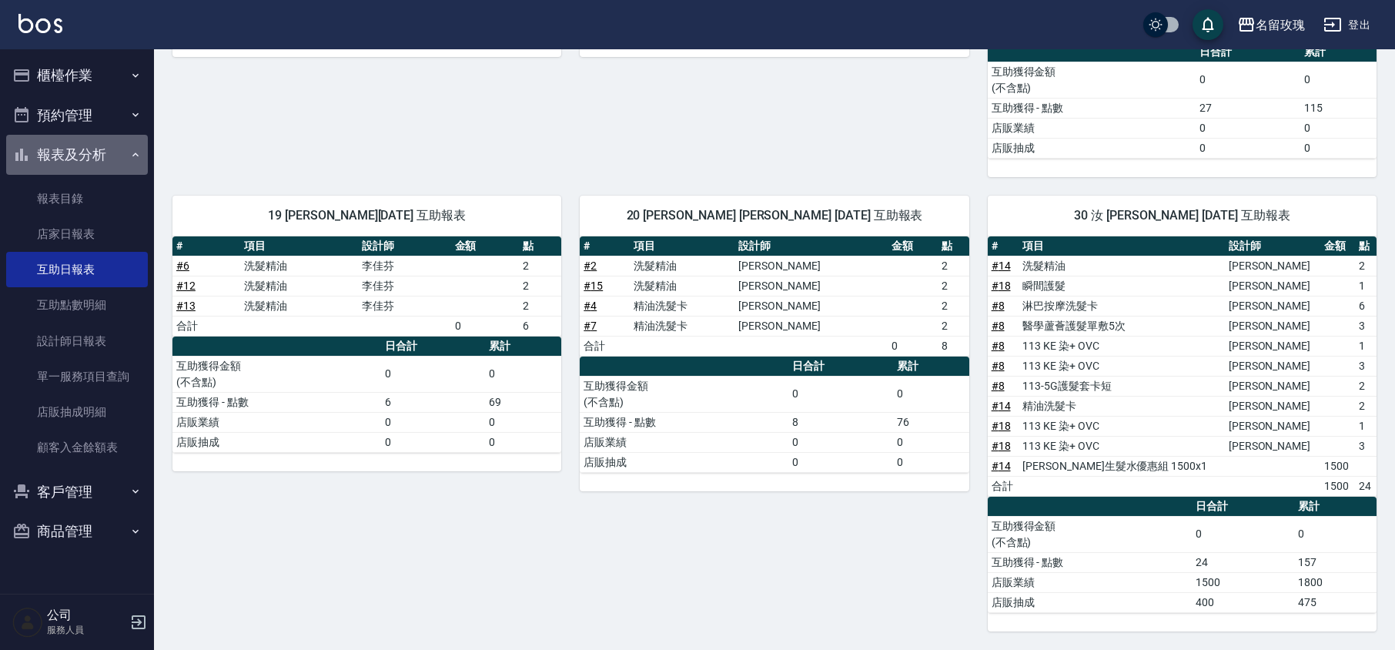
click at [68, 149] on button "報表及分析" at bounding box center [77, 155] width 142 height 40
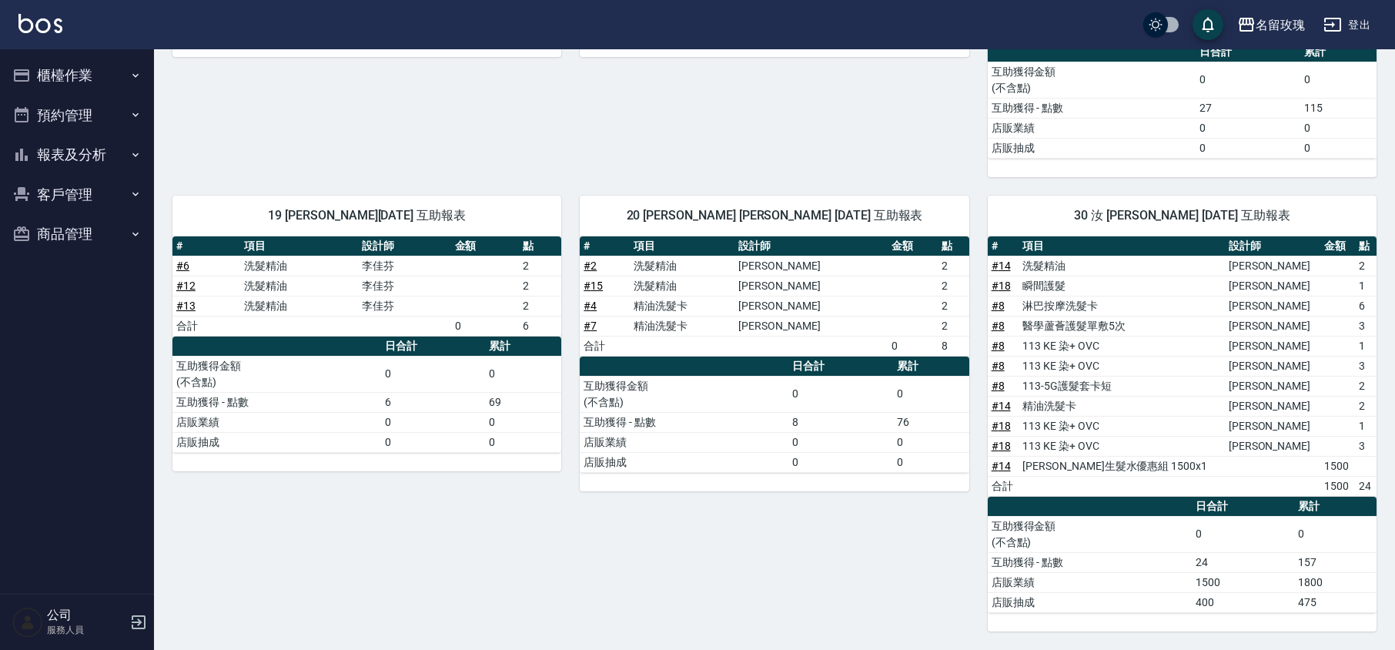
click at [63, 59] on button "櫃檯作業" at bounding box center [77, 75] width 142 height 40
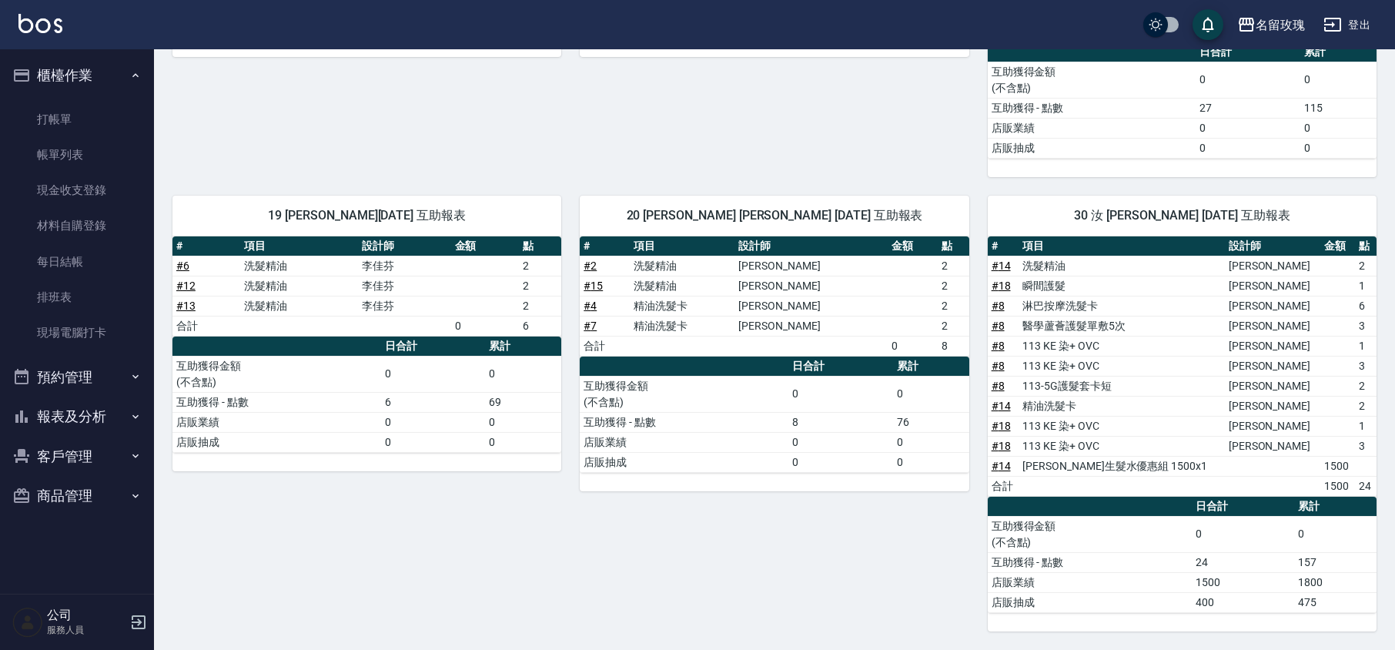
drag, startPoint x: 54, startPoint y: 109, endPoint x: 63, endPoint y: 96, distance: 15.4
click at [57, 109] on link "打帳單" at bounding box center [77, 119] width 142 height 35
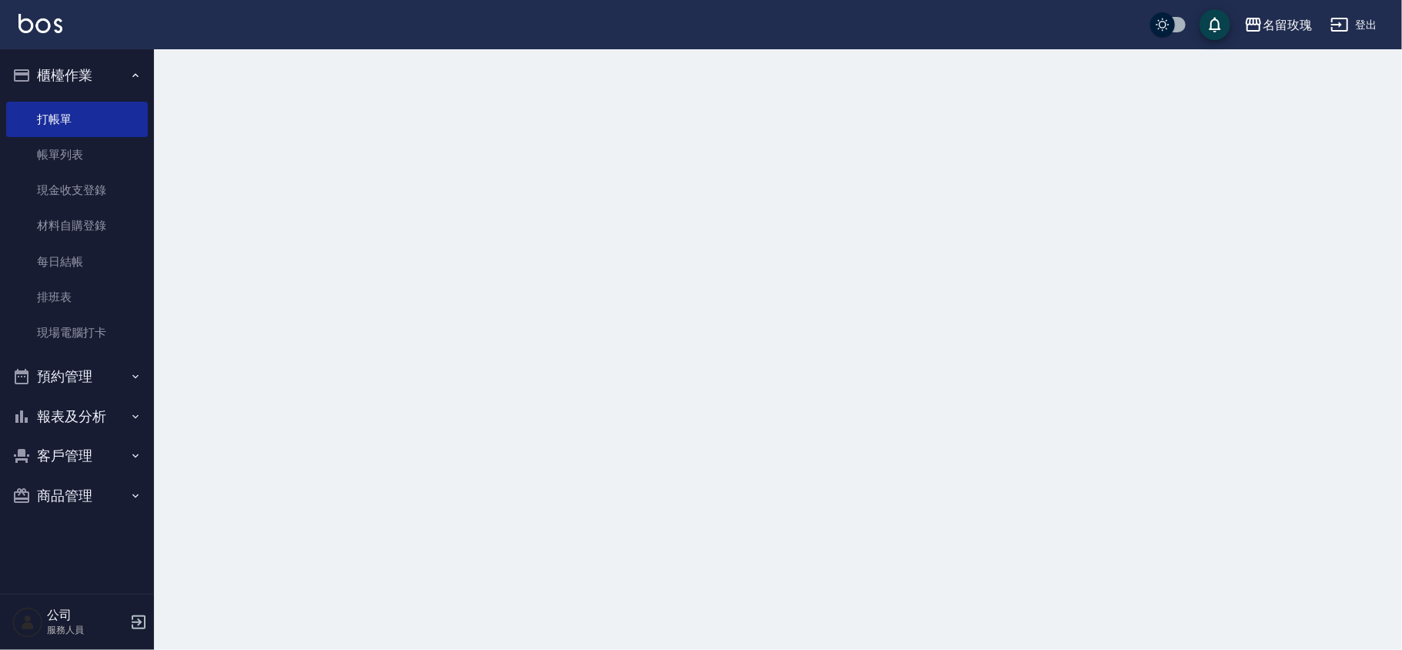
click at [66, 75] on button "櫃檯作業" at bounding box center [77, 75] width 142 height 40
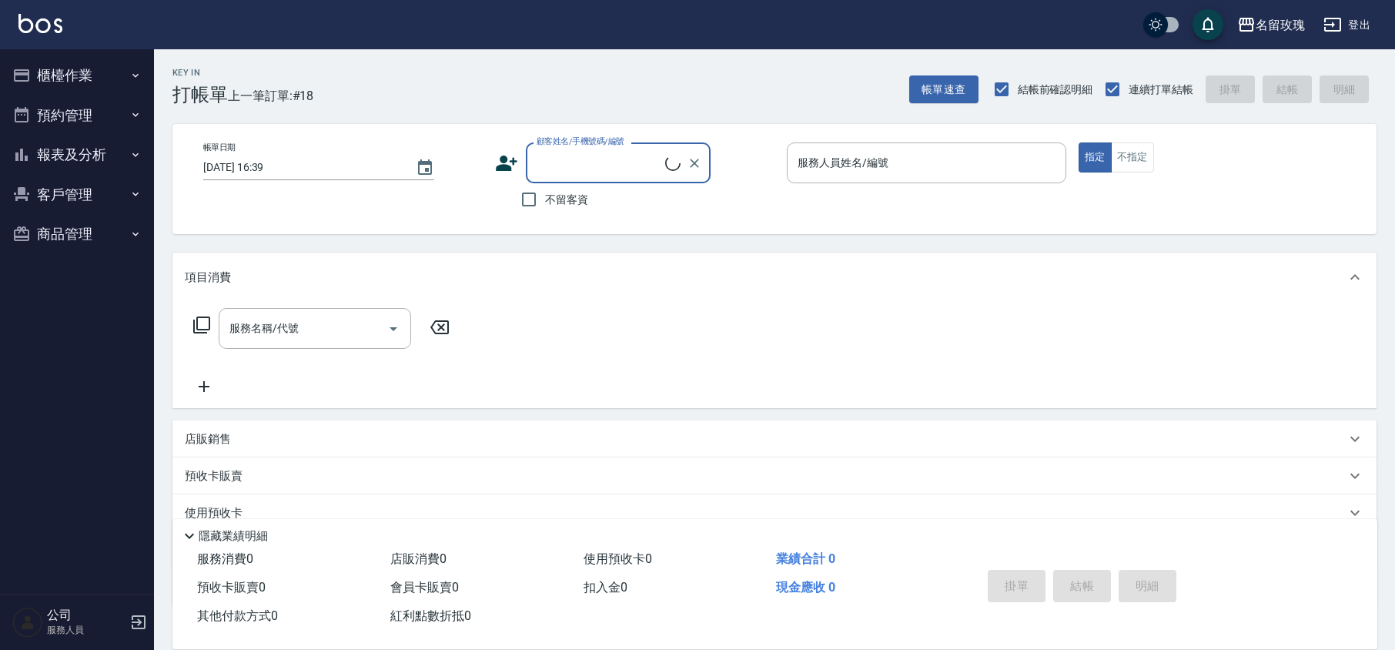
click at [296, 74] on div "Key In 打帳單 上一筆訂單:#18" at bounding box center [233, 77] width 159 height 56
